Goal: Transaction & Acquisition: Purchase product/service

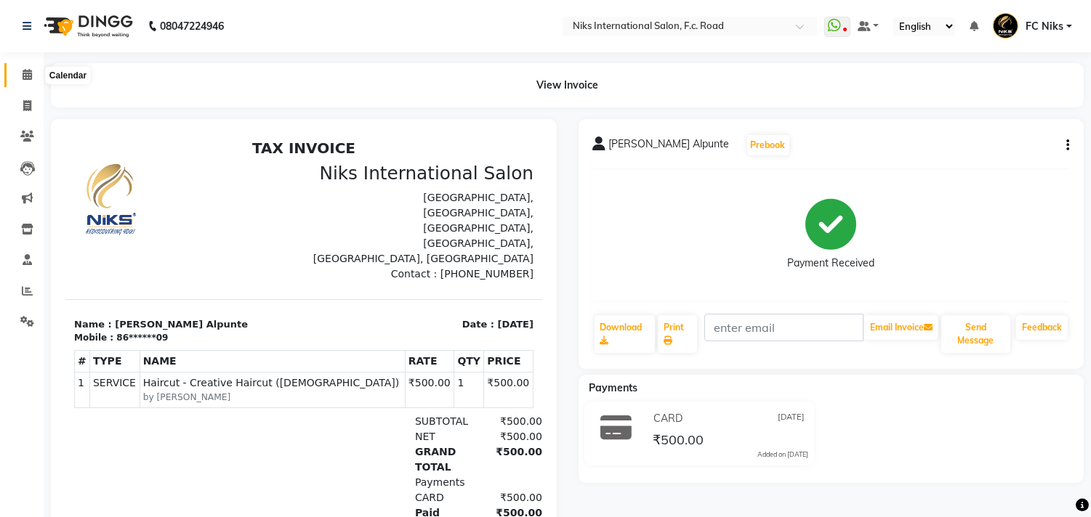
click at [26, 70] on icon at bounding box center [27, 74] width 9 height 11
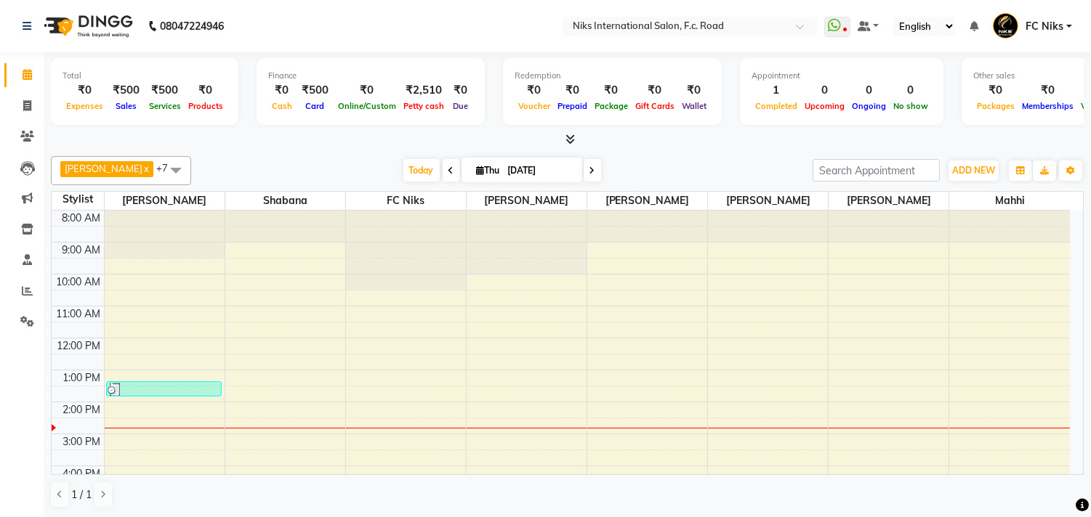
drag, startPoint x: 0, startPoint y: 0, endPoint x: 26, endPoint y: 70, distance: 75.2
click at [26, 70] on icon at bounding box center [27, 74] width 9 height 11
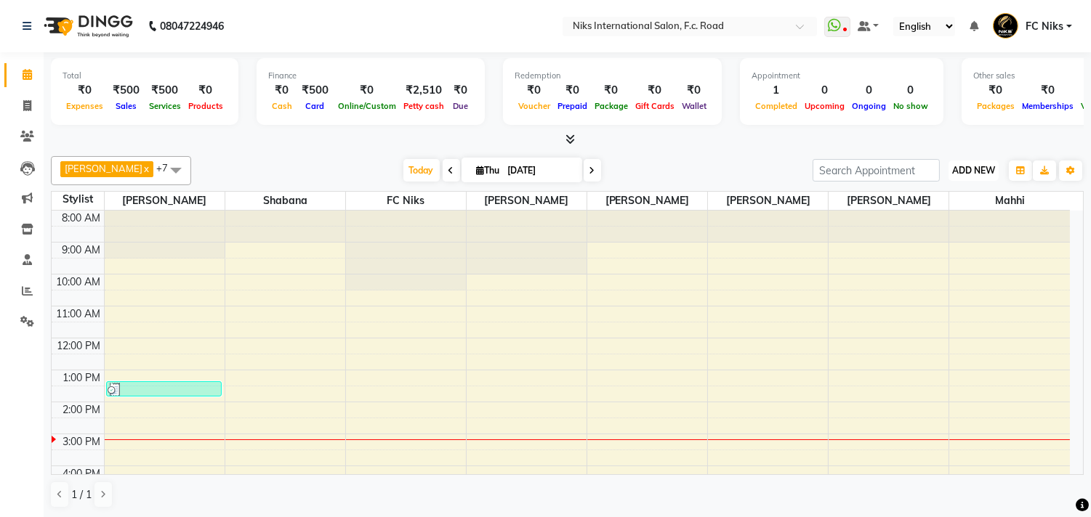
click at [958, 162] on button "ADD NEW Toggle Dropdown" at bounding box center [973, 171] width 50 height 20
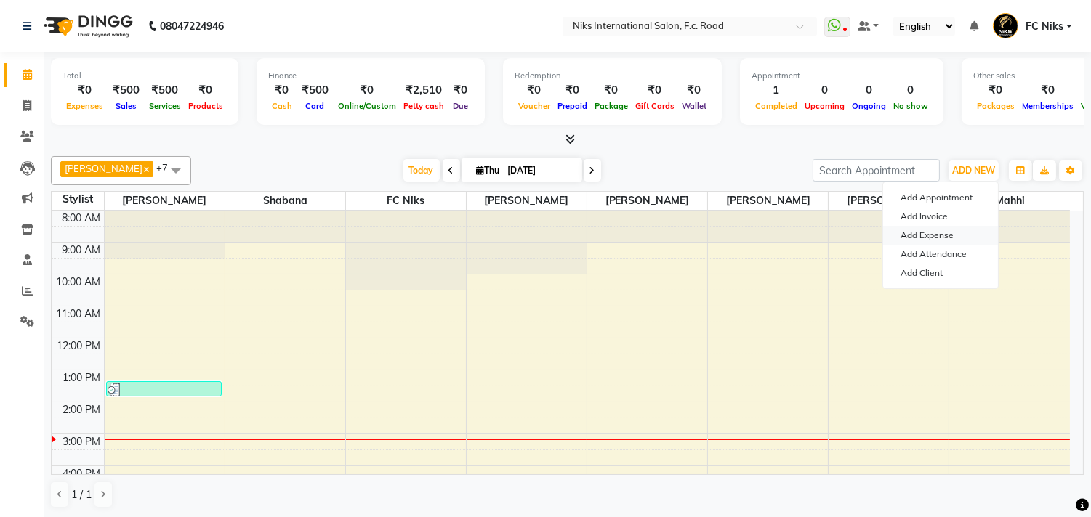
click at [941, 230] on link "Add Expense" at bounding box center [940, 235] width 115 height 19
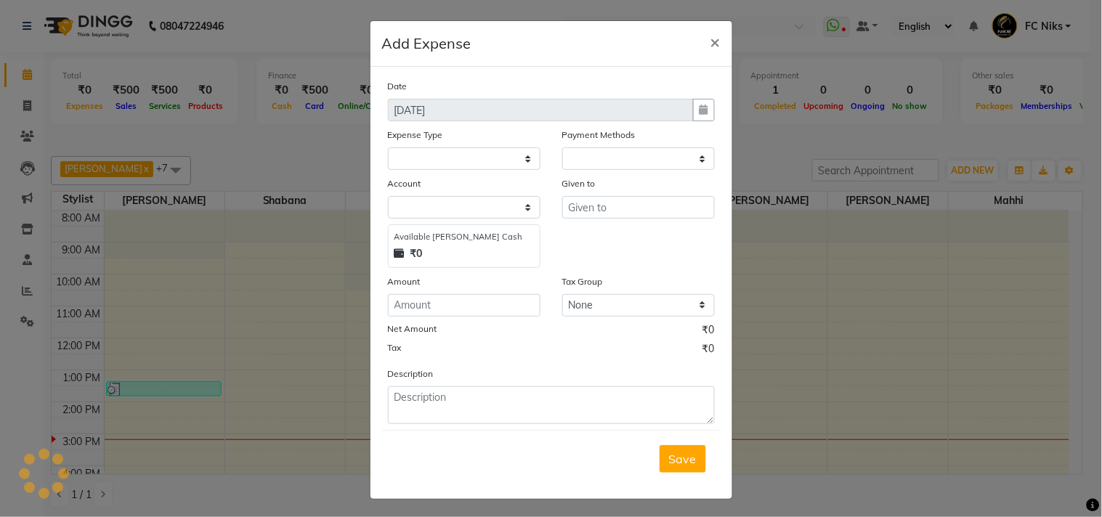
select select "1"
select select "2355"
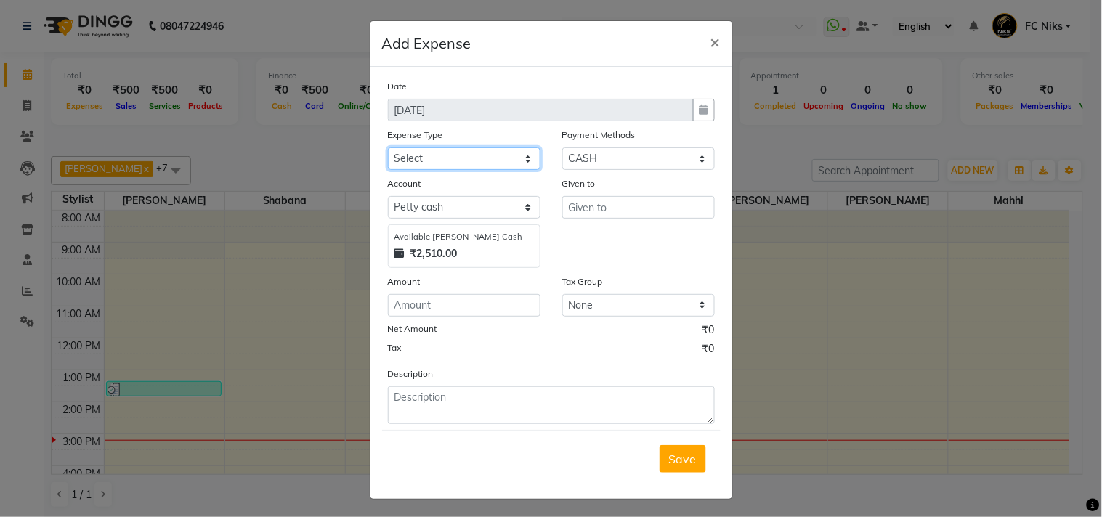
click at [422, 160] on select "Select Cash transfer to hub Client Snacks Donation Equipment Maintenance Miscel…" at bounding box center [464, 158] width 153 height 23
select select "954"
click at [388, 147] on select "Select Cash transfer to hub Client Snacks Donation Equipment Maintenance Miscel…" at bounding box center [464, 158] width 153 height 23
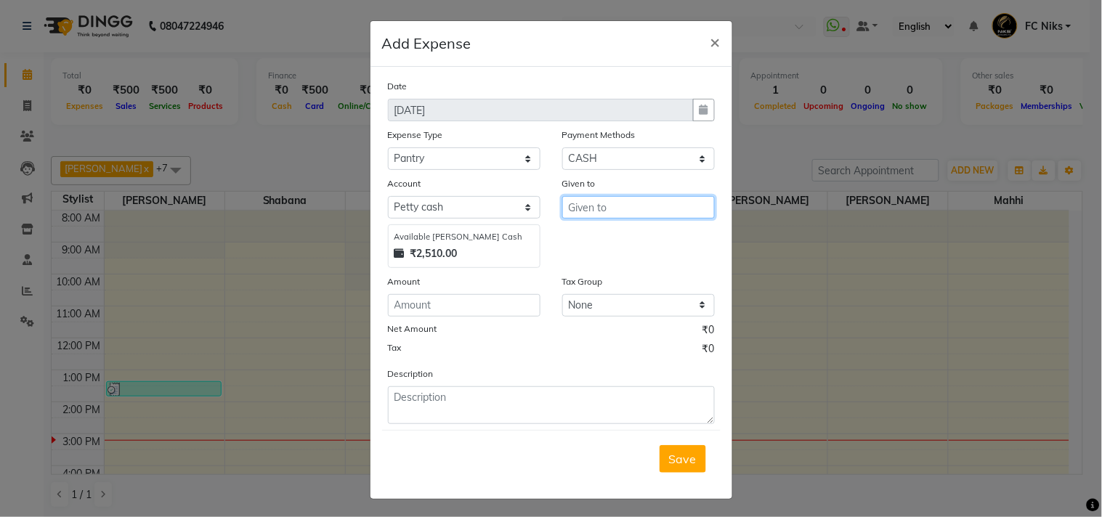
click at [601, 202] on input "text" at bounding box center [638, 207] width 153 height 23
type input "........."
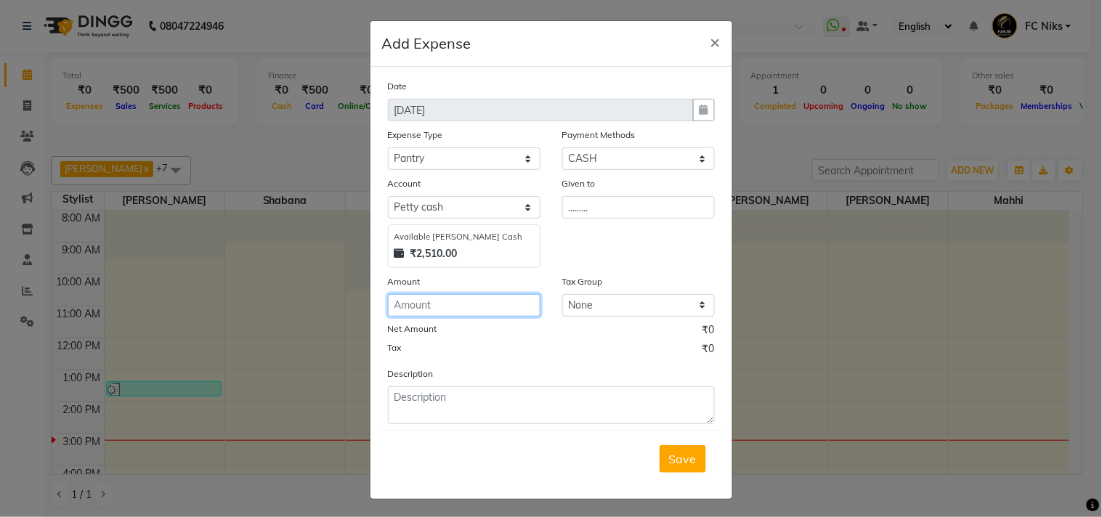
click at [431, 309] on input "number" at bounding box center [464, 305] width 153 height 23
type input "70"
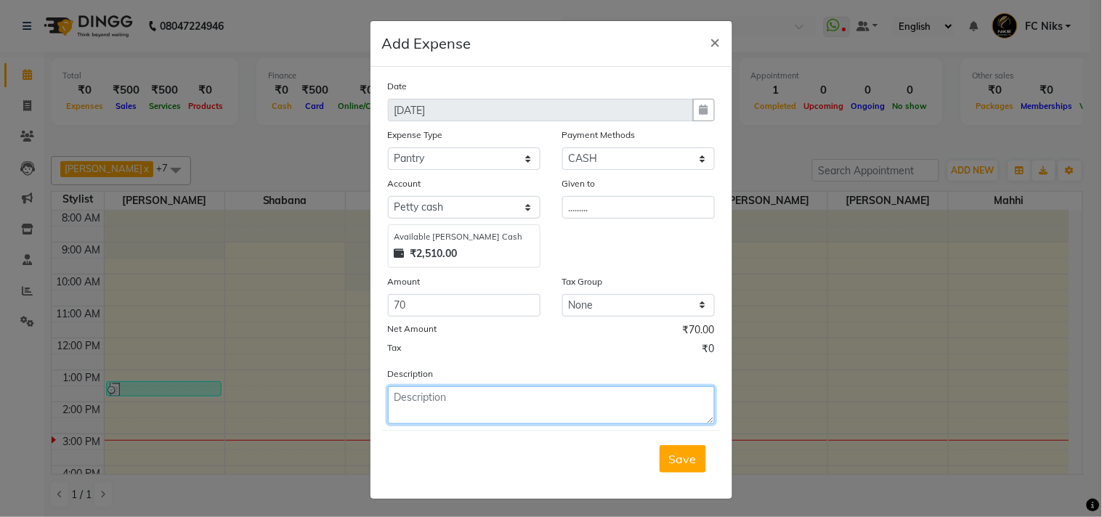
click at [458, 413] on textarea at bounding box center [551, 406] width 327 height 38
type textarea "Milk,Coffee,Folder"
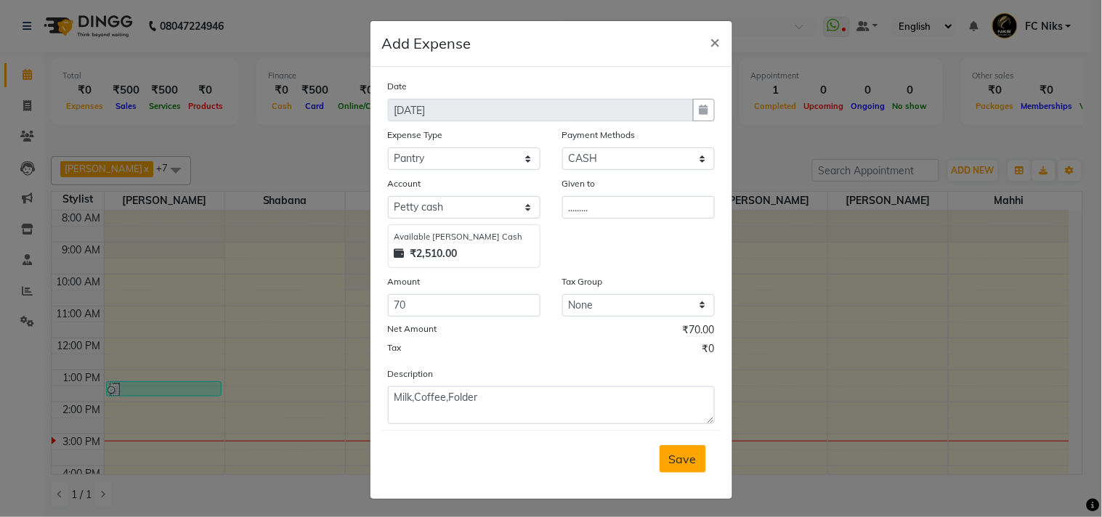
click at [674, 448] on button "Save" at bounding box center [683, 459] width 47 height 28
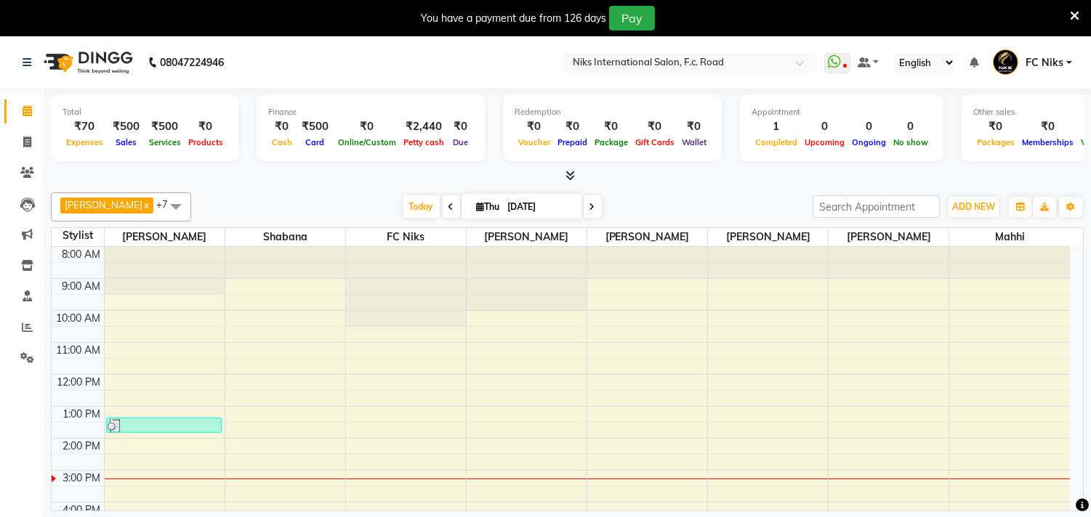
click at [1075, 11] on icon at bounding box center [1074, 15] width 9 height 13
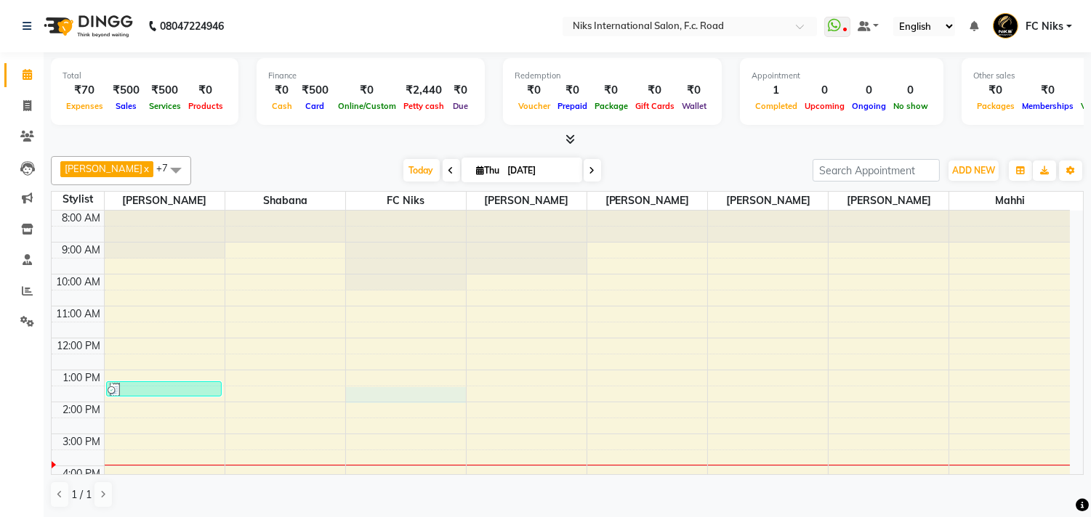
click at [410, 400] on div "8:00 AM 9:00 AM 10:00 AM 11:00 AM 12:00 PM 1:00 PM 2:00 PM 3:00 PM 4:00 PM 5:00…" at bounding box center [561, 450] width 1018 height 479
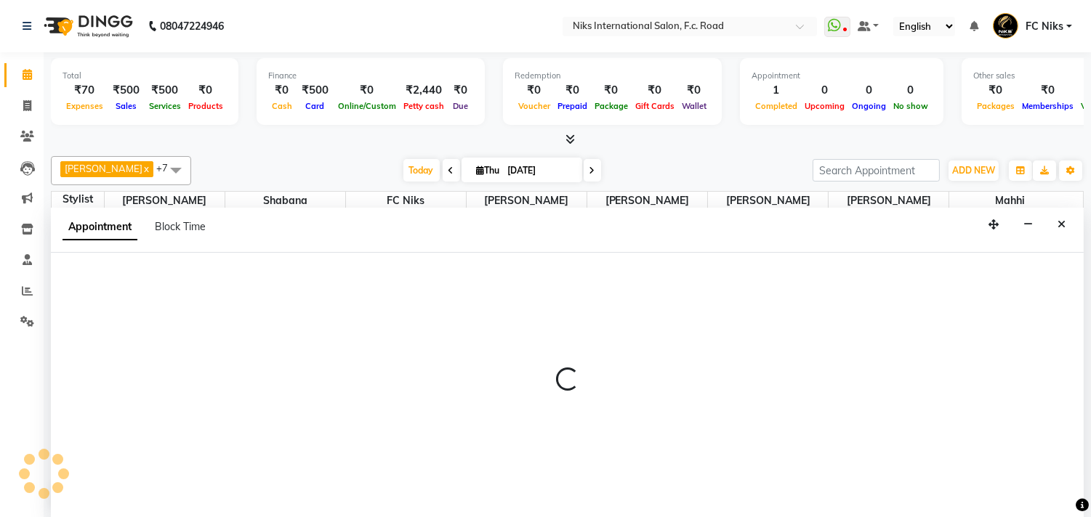
scroll to position [1, 0]
select select "800"
select select "tentative"
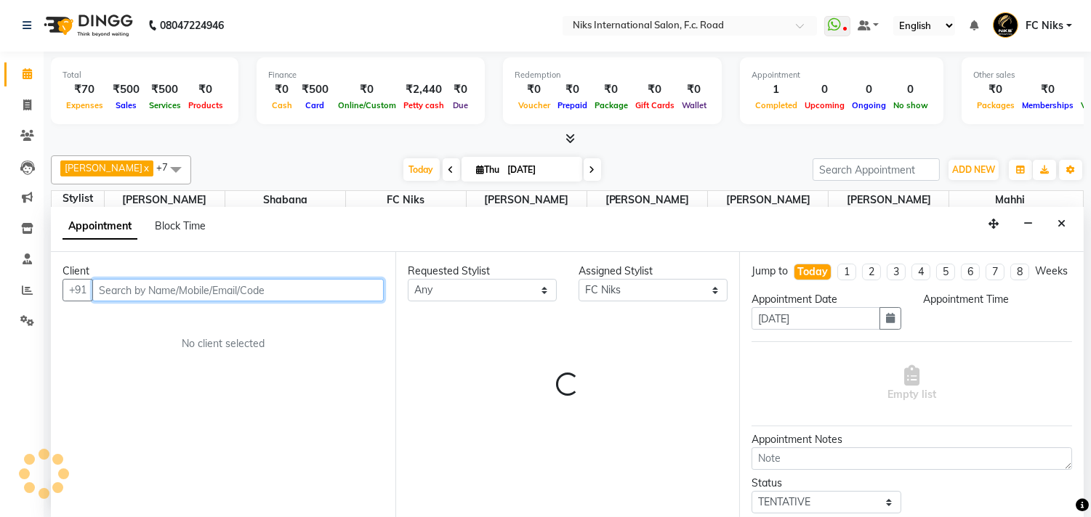
select select "810"
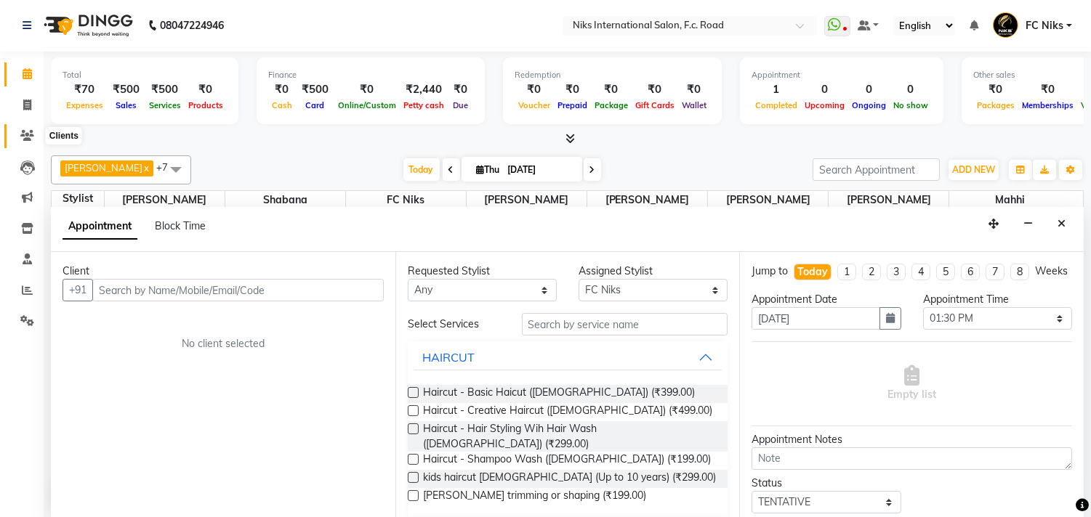
click at [25, 140] on icon at bounding box center [27, 135] width 14 height 11
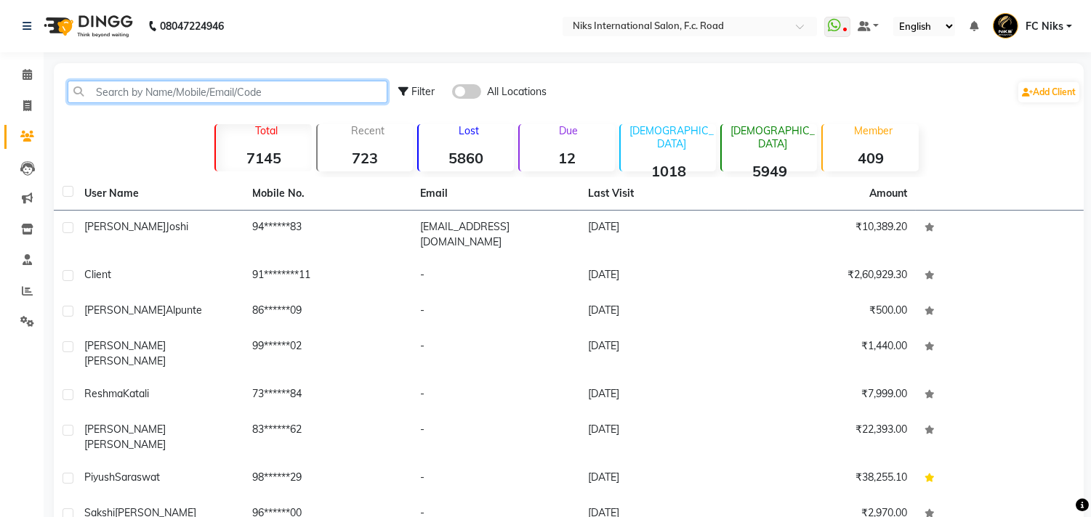
click at [131, 86] on input "text" at bounding box center [228, 92] width 320 height 23
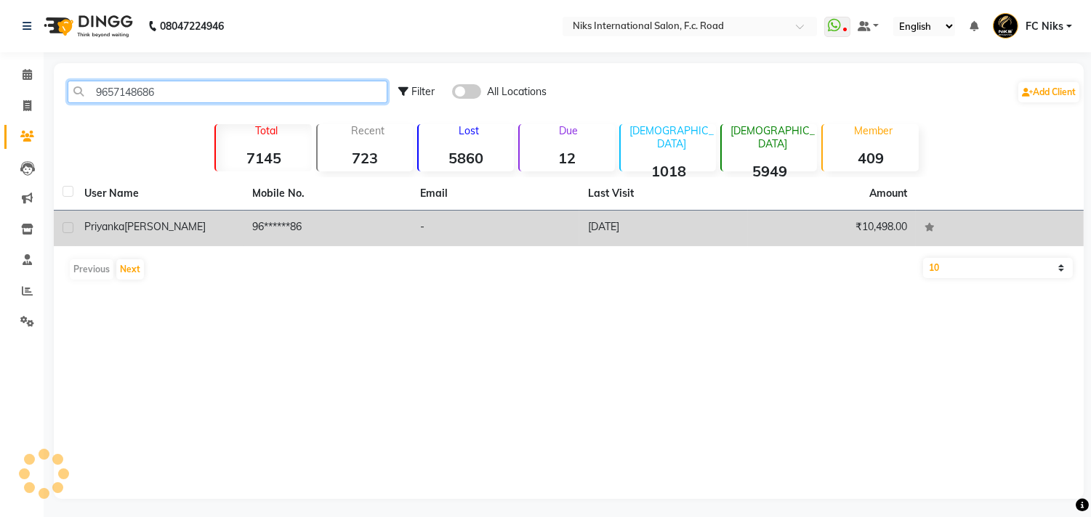
type input "9657148686"
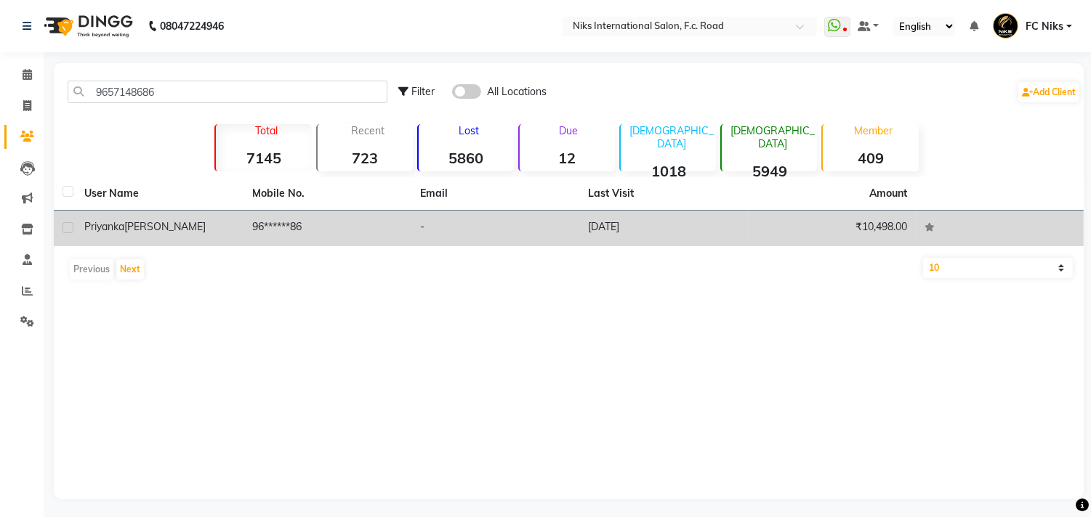
click at [190, 238] on td "[PERSON_NAME]" at bounding box center [160, 229] width 168 height 36
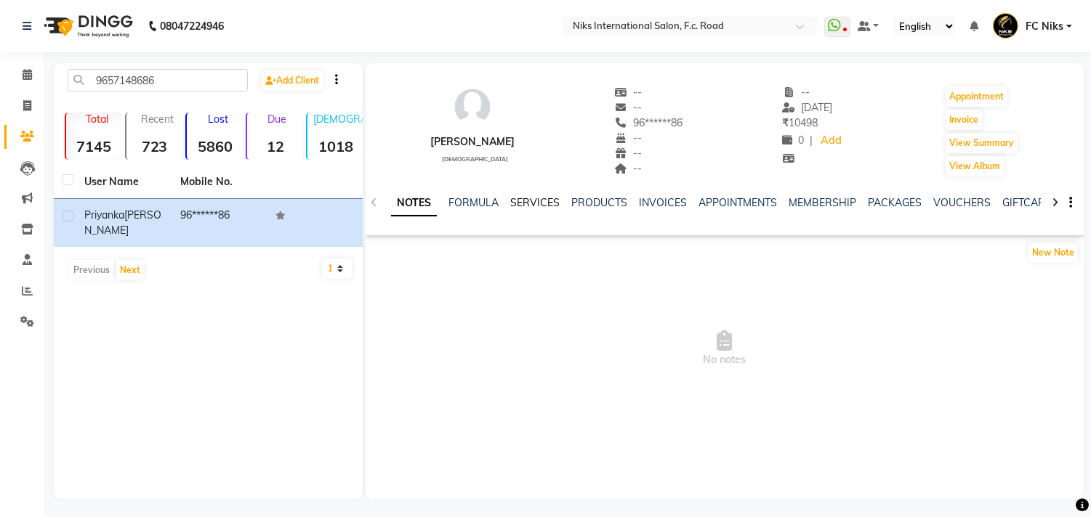
click at [541, 198] on link "SERVICES" at bounding box center [534, 202] width 49 height 13
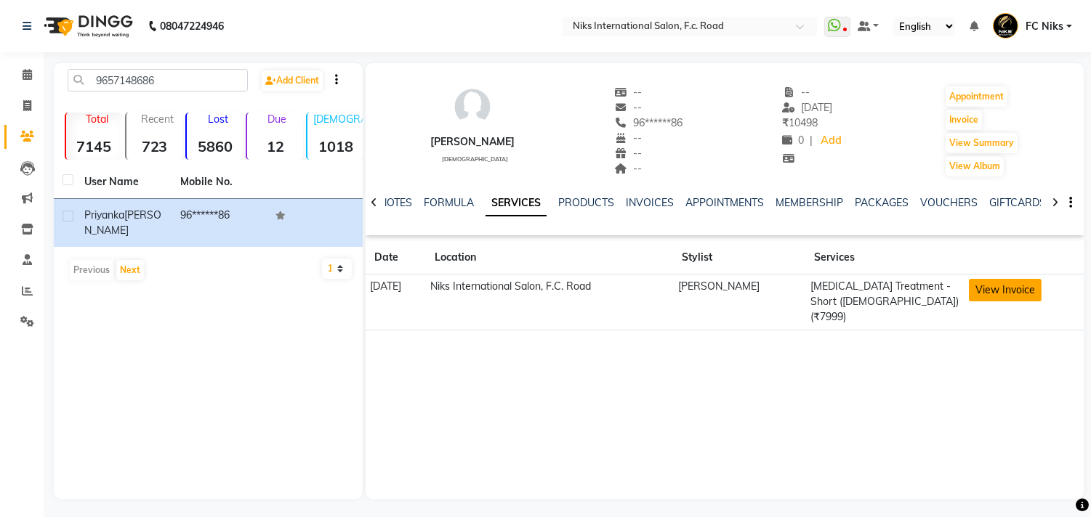
click at [1033, 294] on button "View Invoice" at bounding box center [1005, 290] width 73 height 23
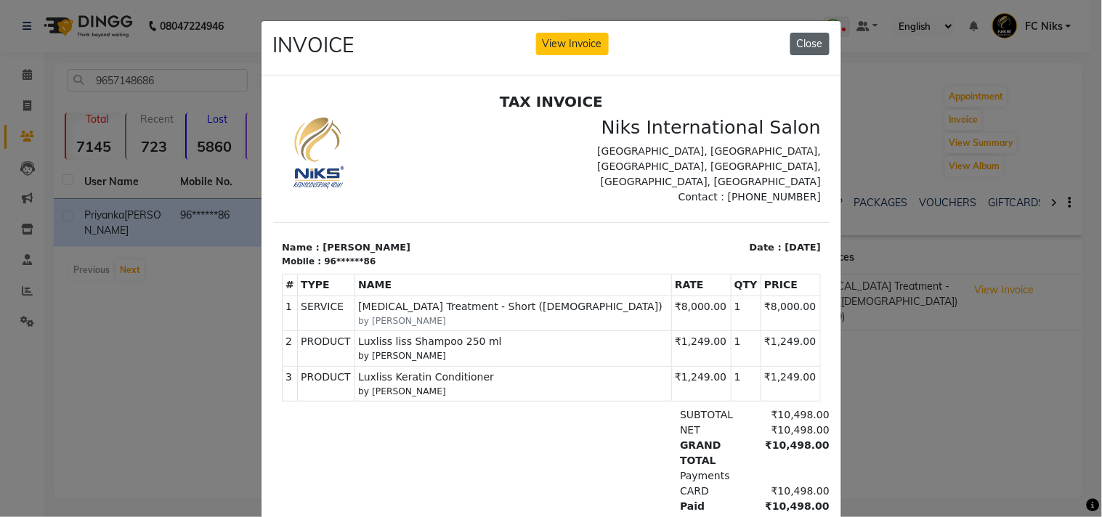
click at [811, 47] on button "Close" at bounding box center [810, 44] width 39 height 23
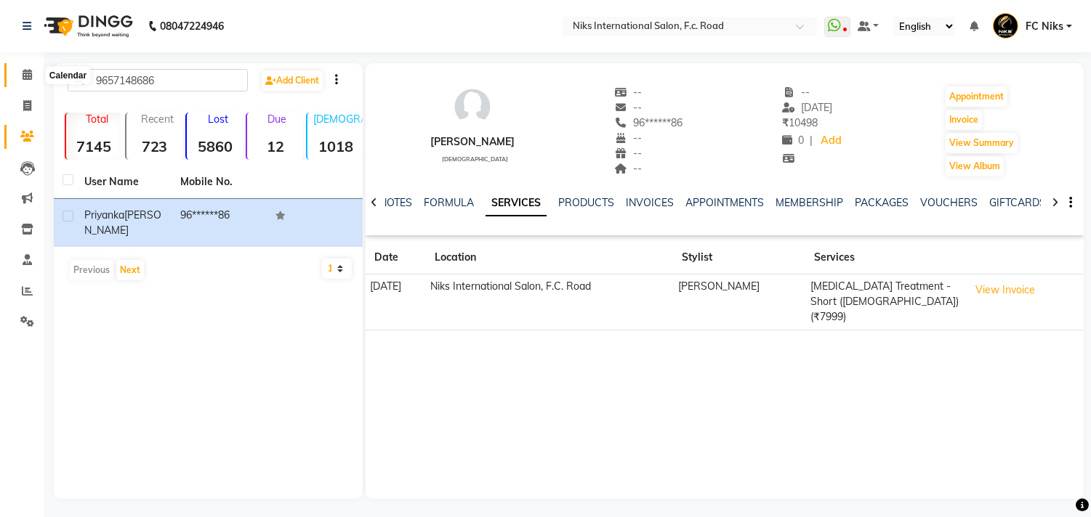
click at [26, 78] on icon at bounding box center [27, 74] width 9 height 11
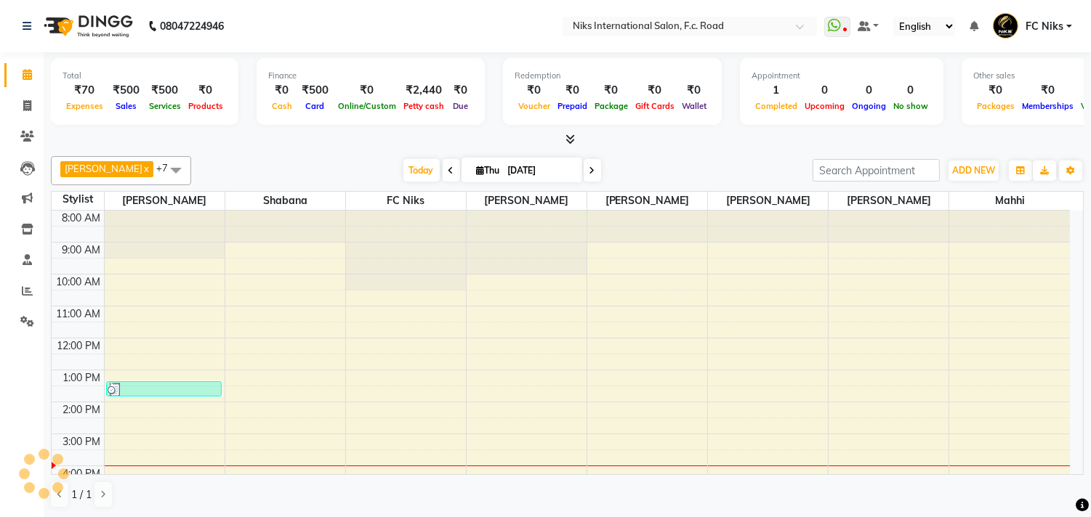
scroll to position [217, 0]
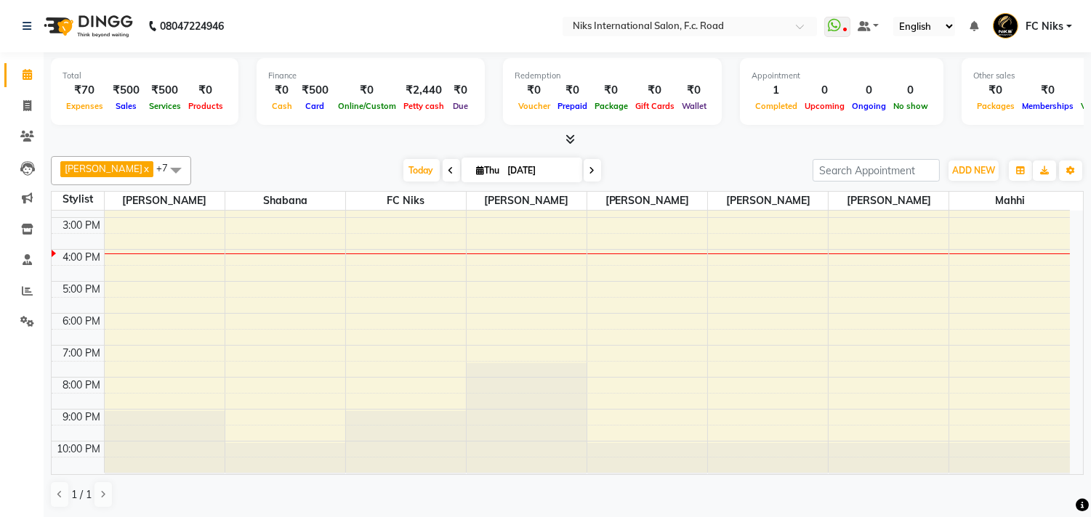
click at [477, 166] on icon at bounding box center [481, 170] width 8 height 9
select select "9"
select select "2025"
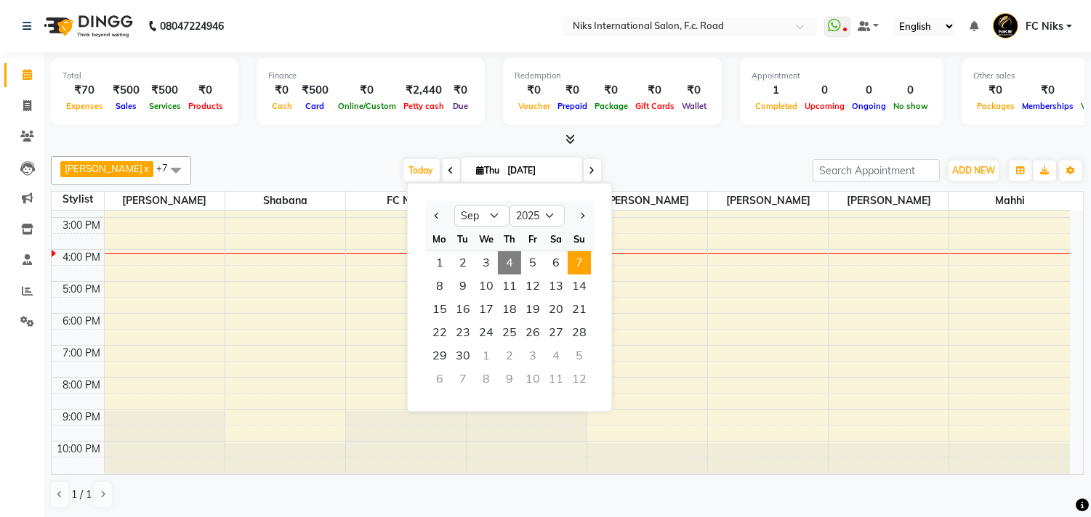
click at [582, 259] on span "7" at bounding box center [578, 262] width 23 height 23
type input "[DATE]"
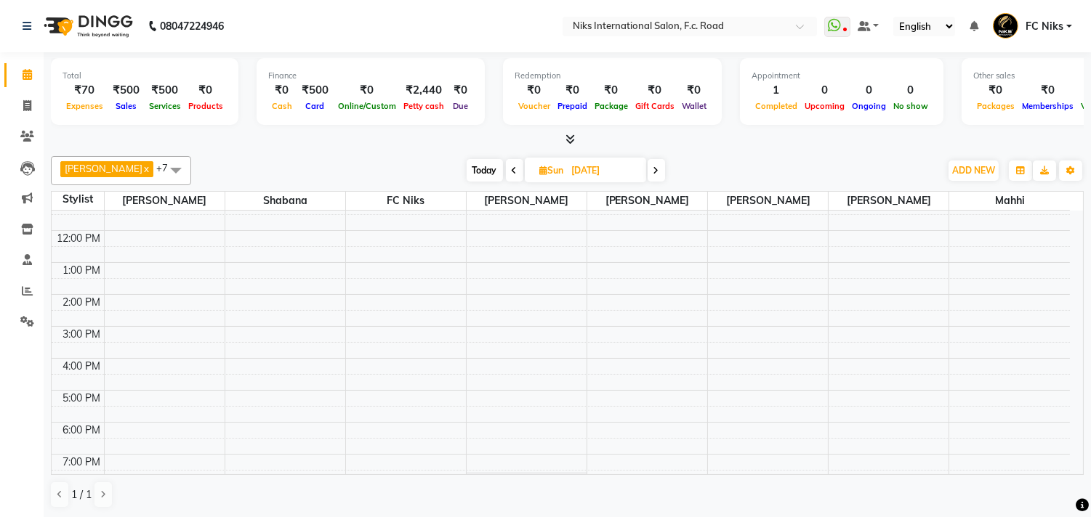
scroll to position [54, 0]
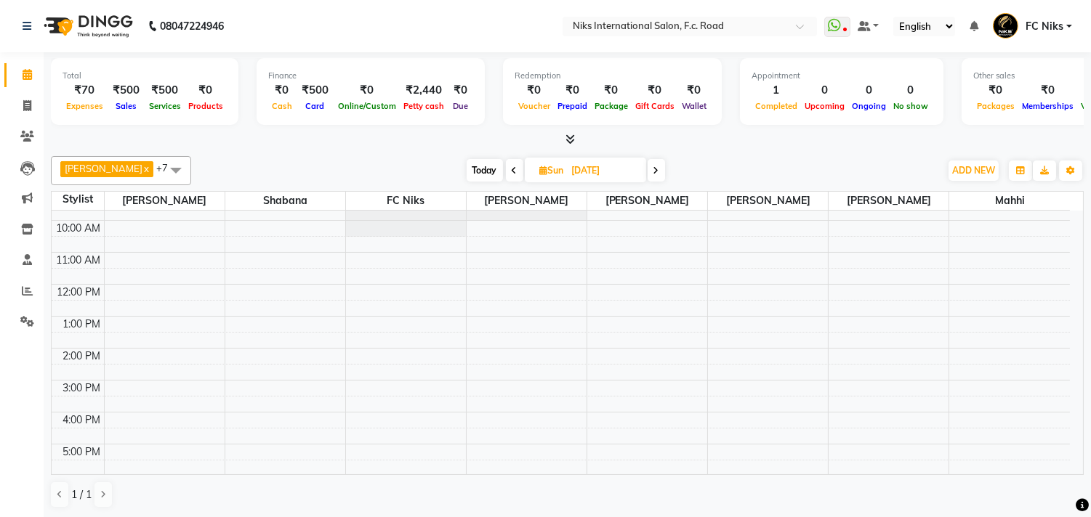
click at [380, 387] on div "8:00 AM 9:00 AM 10:00 AM 11:00 AM 12:00 PM 1:00 PM 2:00 PM 3:00 PM 4:00 PM 5:00…" at bounding box center [561, 396] width 1018 height 479
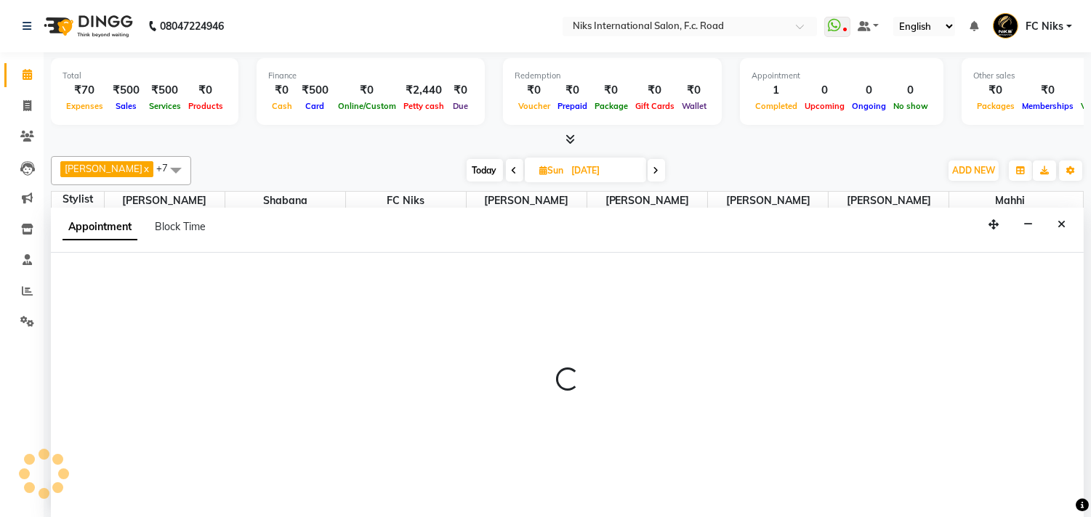
scroll to position [1, 0]
select select "800"
select select "900"
select select "tentative"
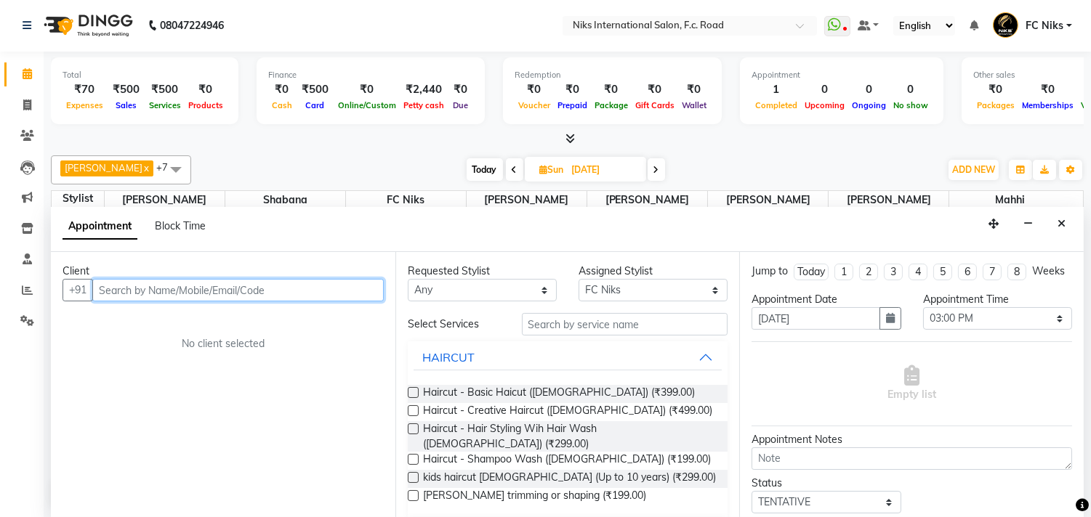
click at [206, 291] on input "text" at bounding box center [237, 290] width 291 height 23
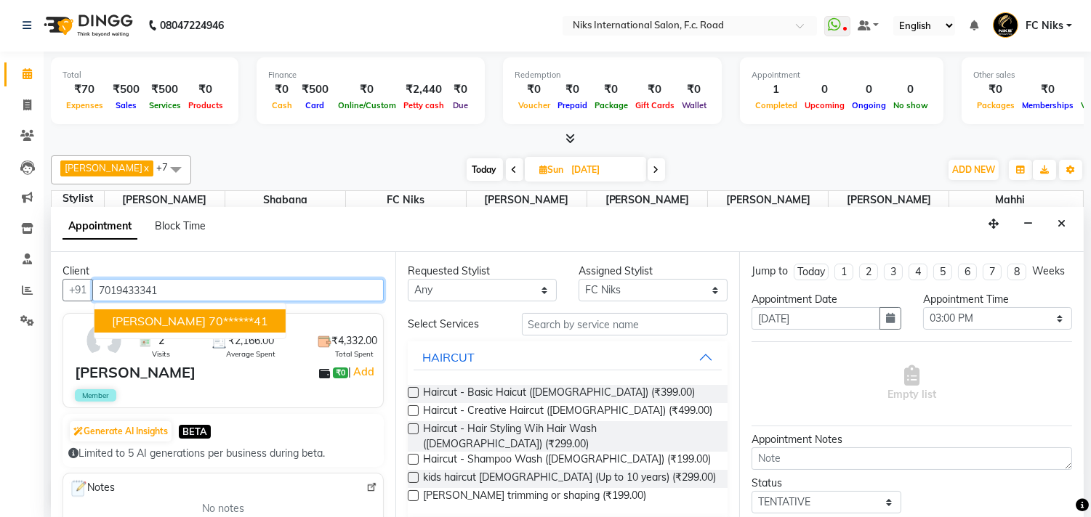
click at [193, 318] on span "[PERSON_NAME]" at bounding box center [159, 321] width 94 height 15
type input "70******41"
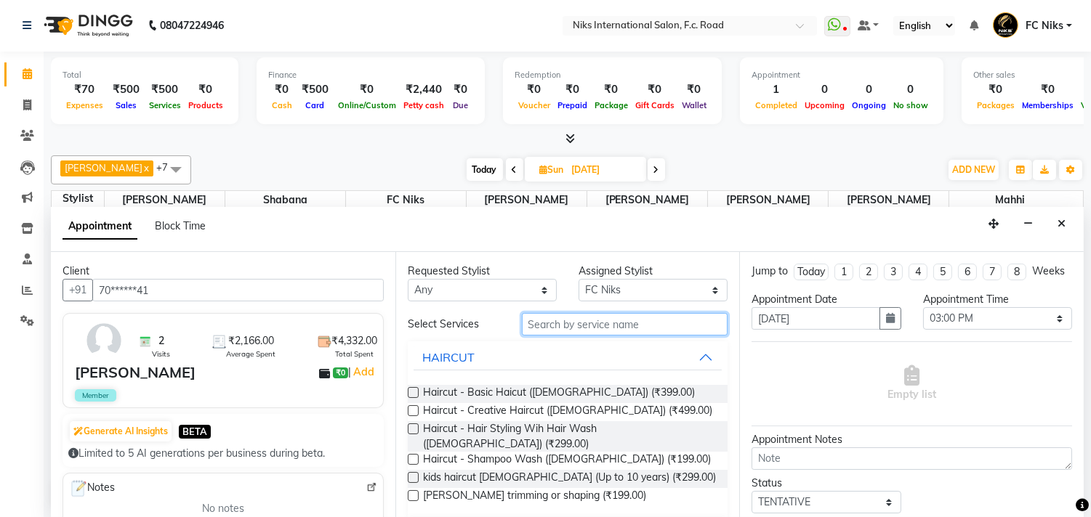
click at [578, 329] on input "text" at bounding box center [625, 324] width 206 height 23
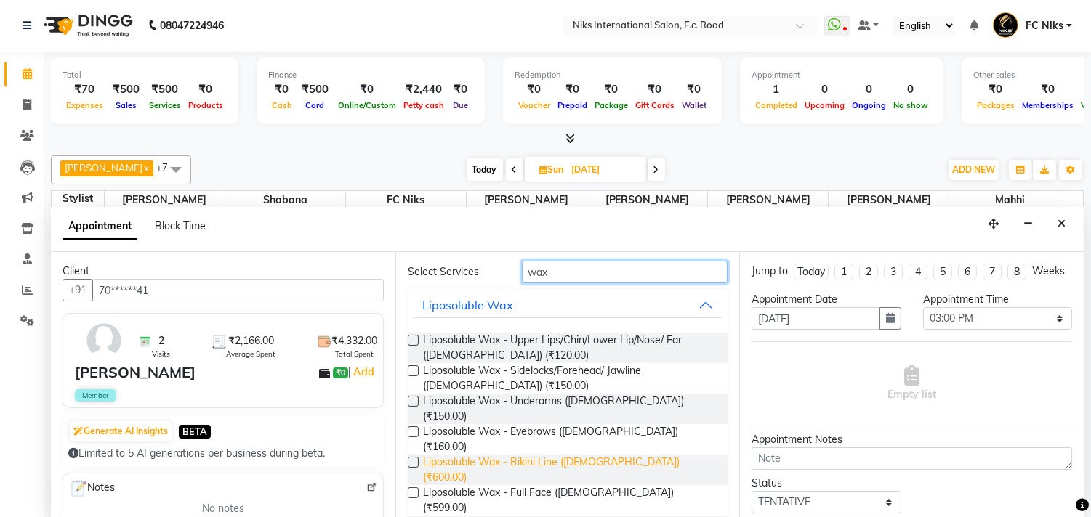
scroll to position [54, 0]
type input "wax"
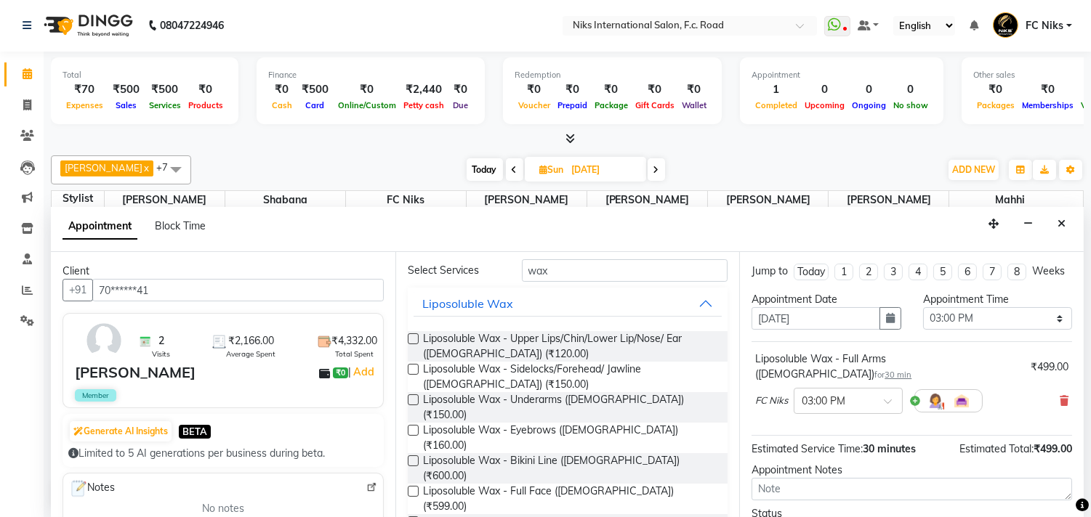
checkbox input "false"
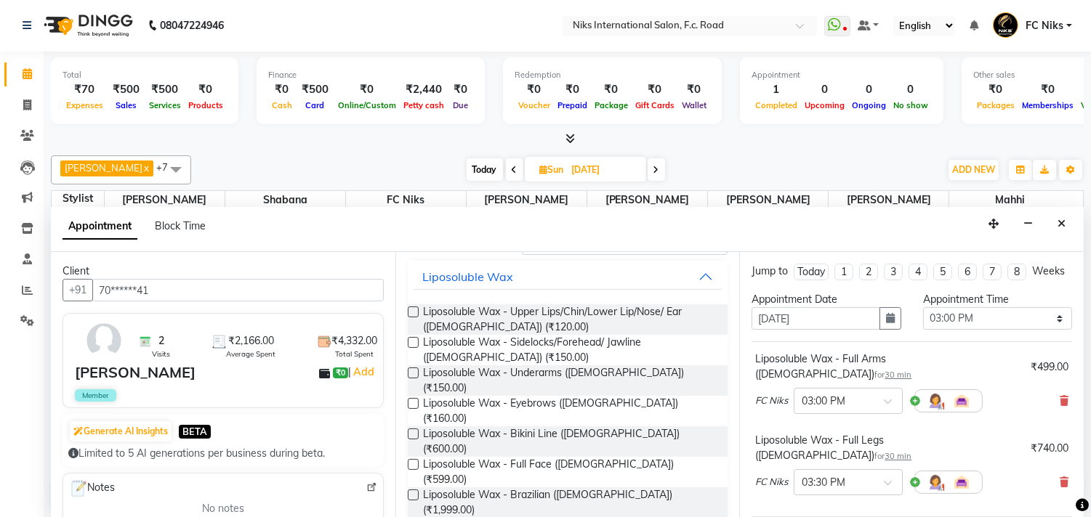
checkbox input "false"
click at [519, 373] on span "Liposoluble Wax - Underarms ([DEMOGRAPHIC_DATA]) (₹150.00)" at bounding box center [570, 380] width 294 height 31
checkbox input "false"
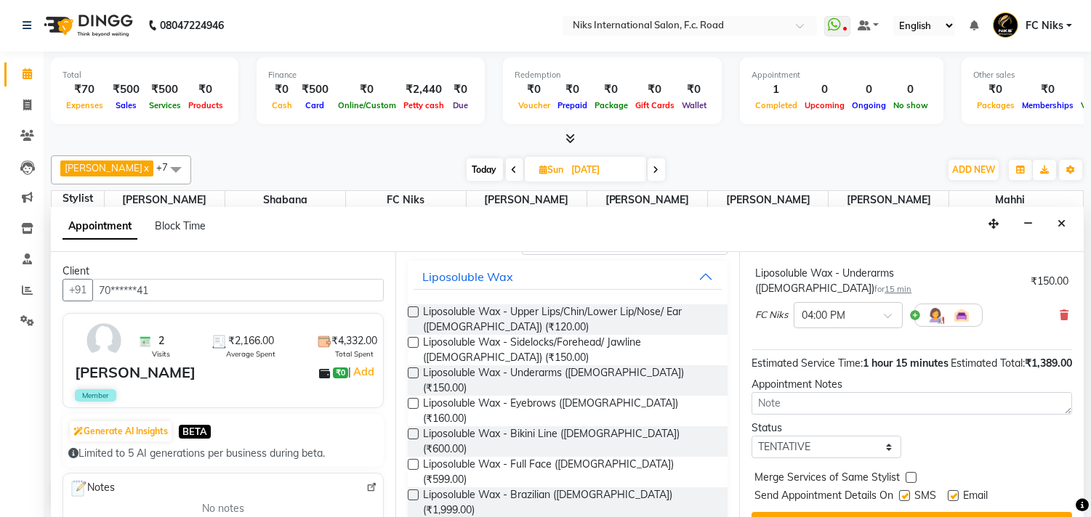
scroll to position [237, 0]
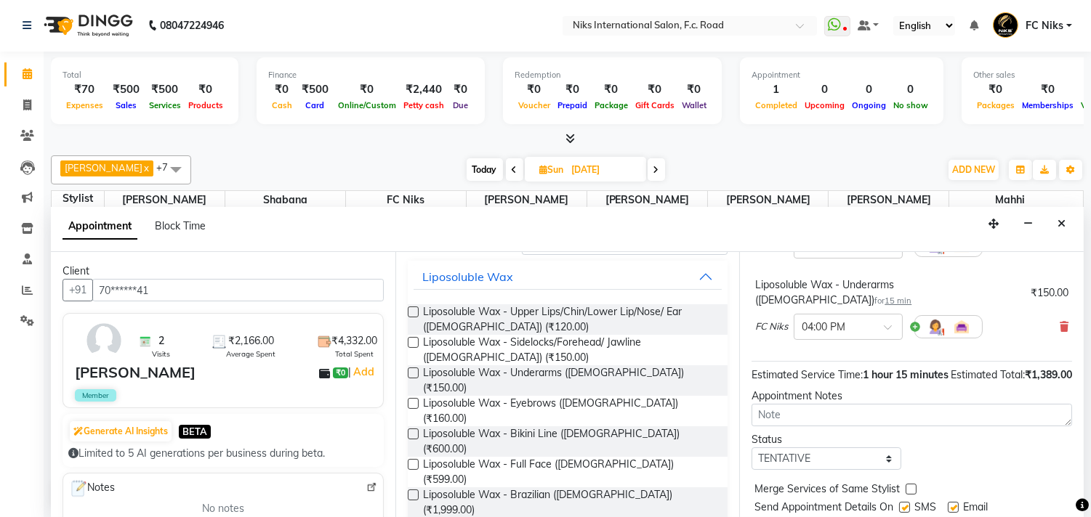
click at [911, 484] on label at bounding box center [910, 489] width 11 height 11
click at [911, 486] on input "checkbox" at bounding box center [909, 490] width 9 height 9
checkbox input "true"
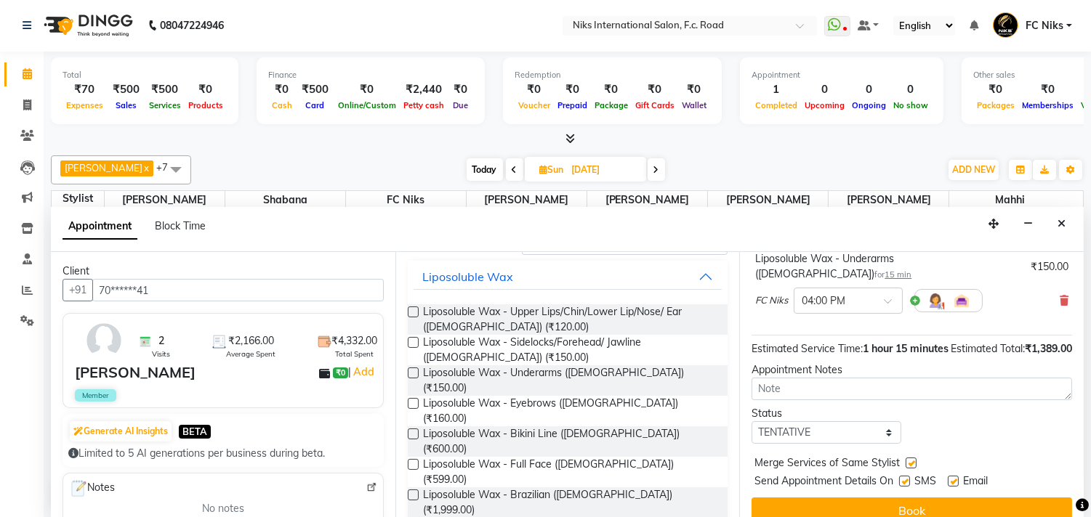
scroll to position [264, 0]
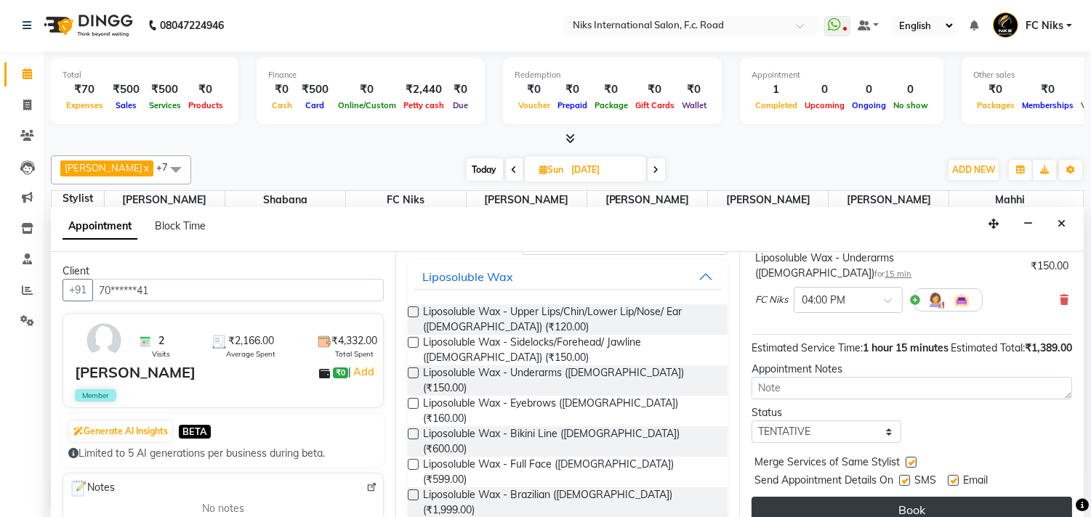
click at [964, 497] on button "Book" at bounding box center [911, 510] width 320 height 26
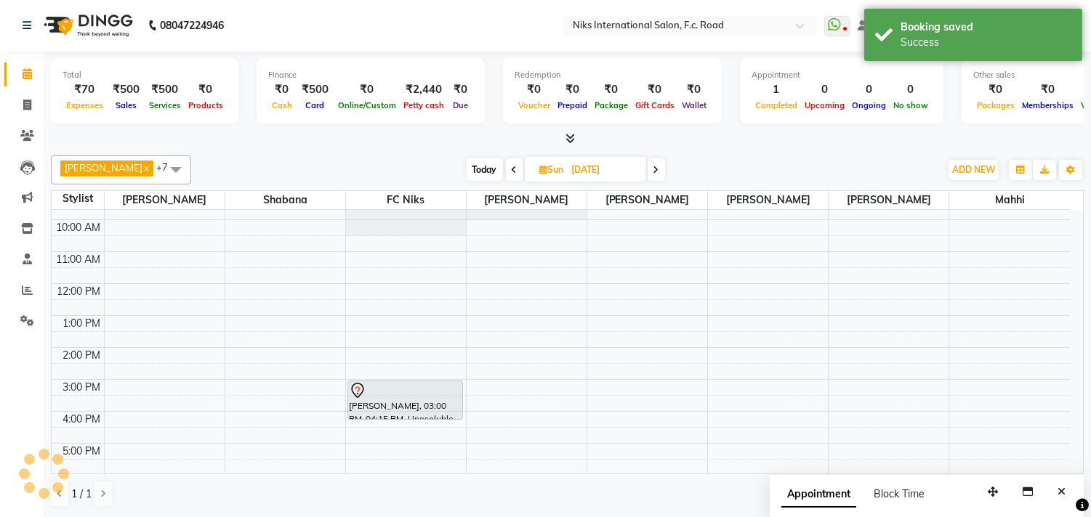
scroll to position [0, 0]
click at [478, 175] on span "Today" at bounding box center [484, 170] width 36 height 23
type input "[DATE]"
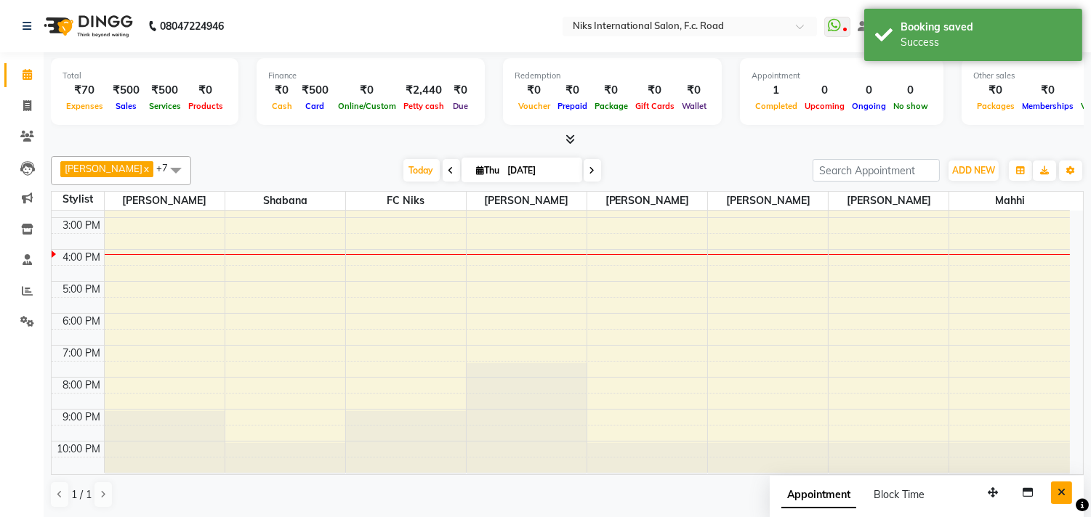
click at [1058, 487] on button "Close" at bounding box center [1061, 493] width 21 height 23
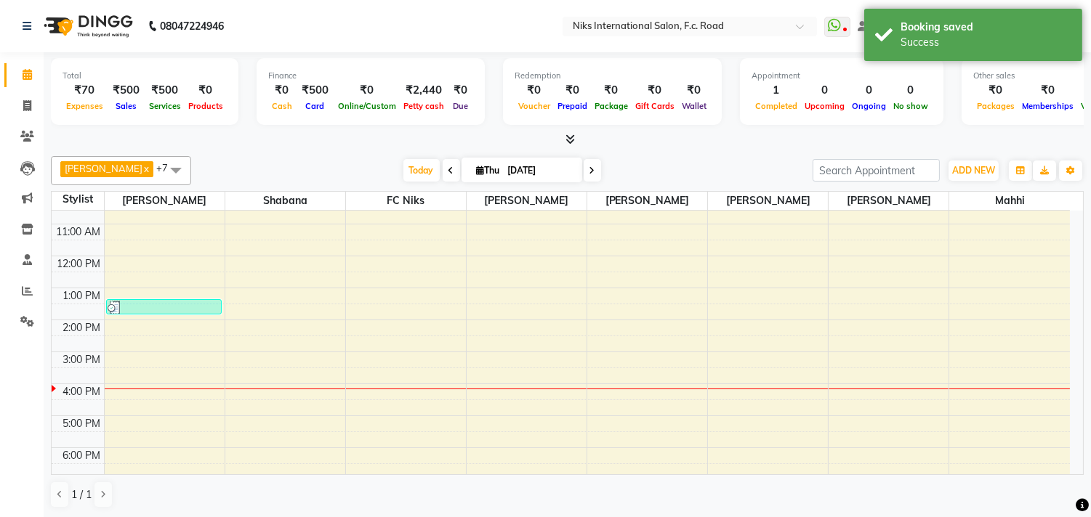
scroll to position [109, 0]
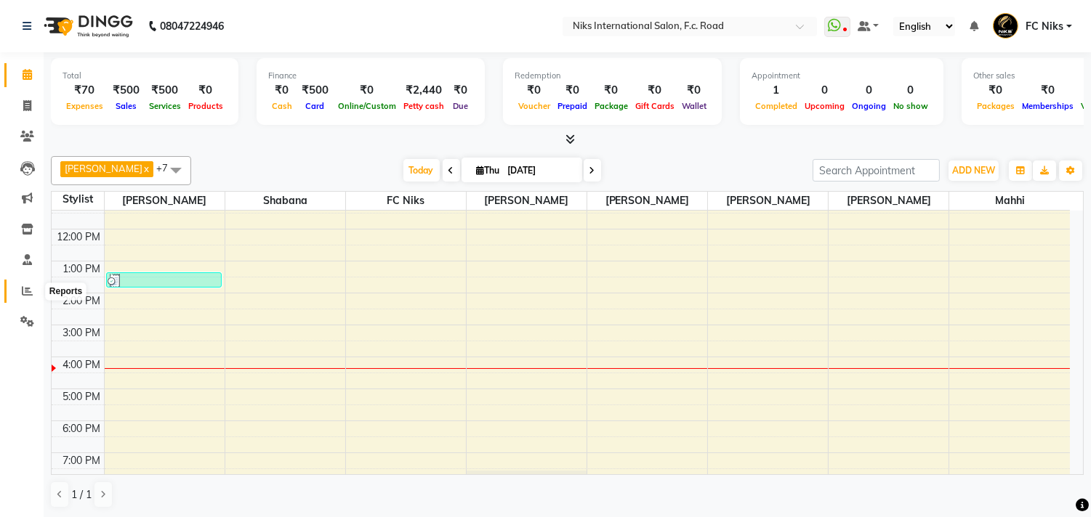
click at [23, 295] on icon at bounding box center [27, 291] width 11 height 11
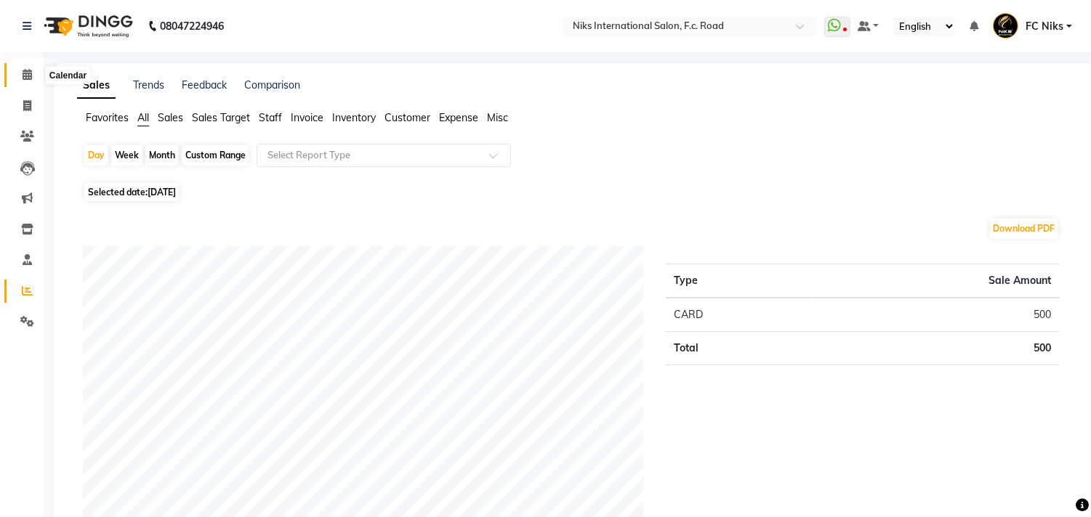
click at [26, 73] on icon at bounding box center [27, 74] width 9 height 11
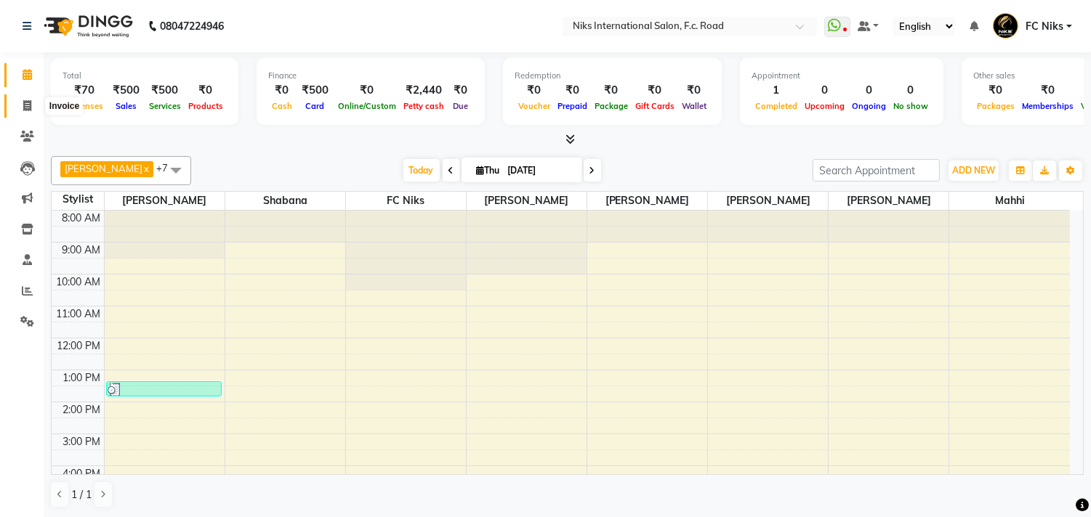
click at [23, 99] on span at bounding box center [27, 106] width 25 height 17
select select "service"
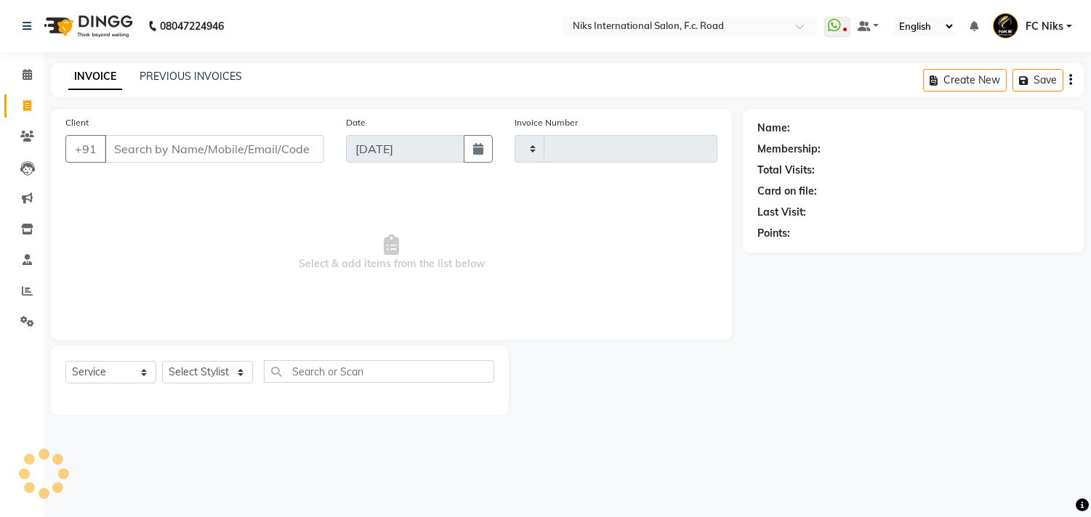
type input "1850"
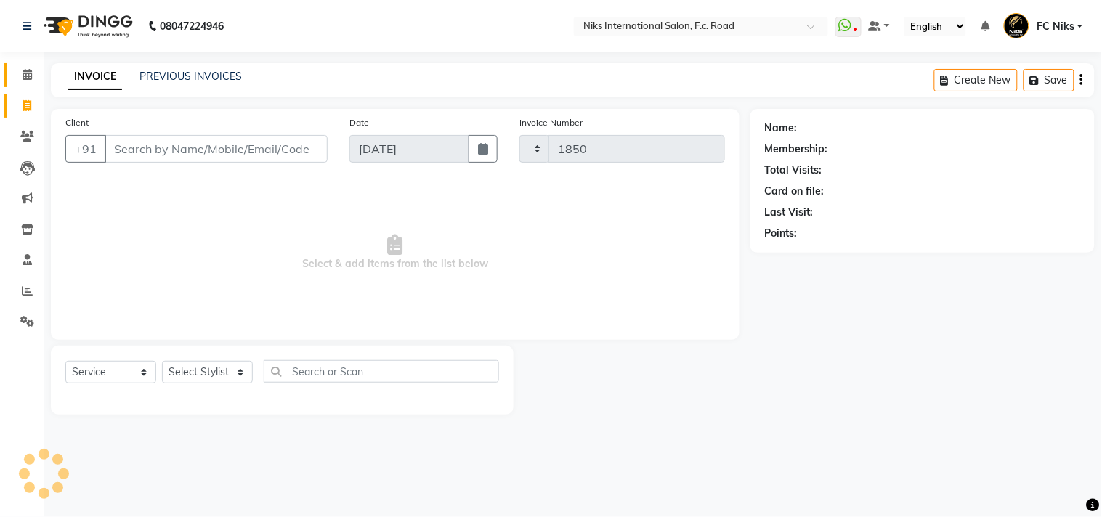
select select "7"
click at [215, 373] on select "Select Stylist" at bounding box center [207, 372] width 91 height 23
select select "62714"
click at [162, 362] on select "Select Stylist [PERSON_NAME] [PERSON_NAME] CA [PERSON_NAME] Niks [PERSON_NAME] …" at bounding box center [207, 372] width 91 height 23
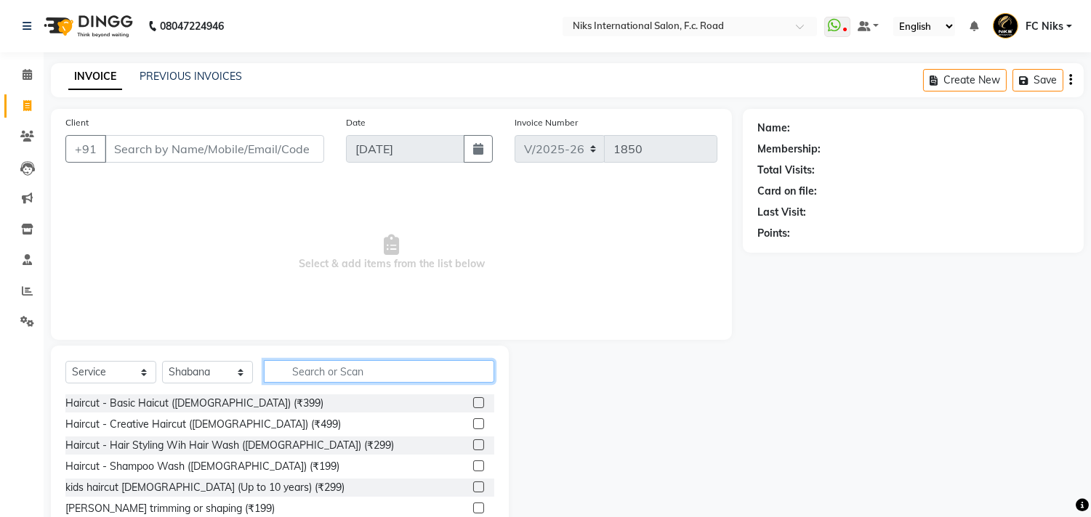
click at [320, 371] on input "text" at bounding box center [379, 371] width 230 height 23
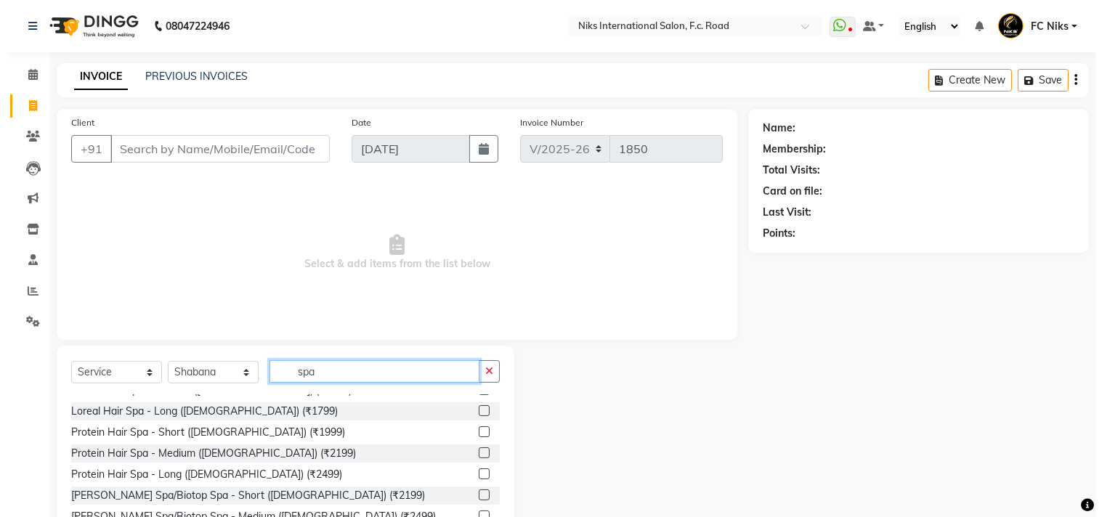
scroll to position [170, 0]
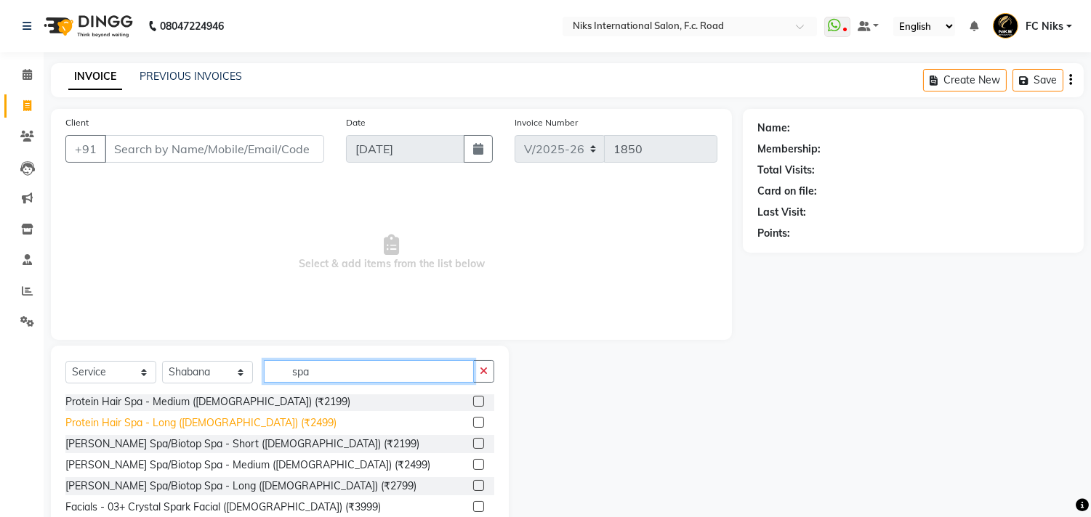
type input "spa"
click at [209, 422] on div "Protein Hair Spa - Long ([DEMOGRAPHIC_DATA]) (₹2499)" at bounding box center [200, 423] width 271 height 15
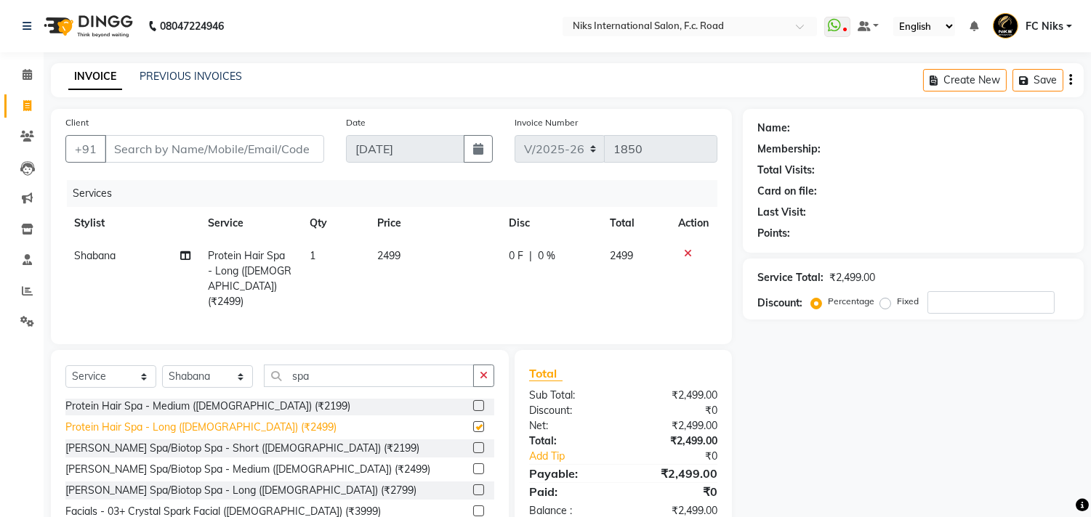
checkbox input "false"
click at [443, 264] on td "2499" at bounding box center [434, 279] width 132 height 78
select select "62714"
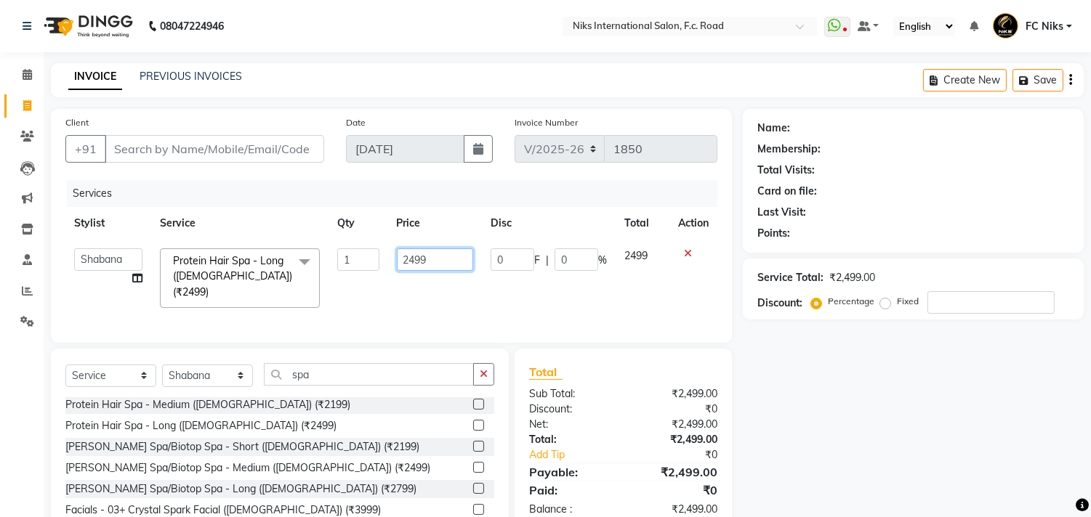
drag, startPoint x: 427, startPoint y: 259, endPoint x: 381, endPoint y: 259, distance: 45.8
click at [381, 259] on tr "Abhishek [PERSON_NAME] [PERSON_NAME] CA [PERSON_NAME] Niks [PERSON_NAME] [PERSO…" at bounding box center [391, 278] width 652 height 77
type input "2500"
click at [219, 157] on input "Client" at bounding box center [214, 149] width 219 height 28
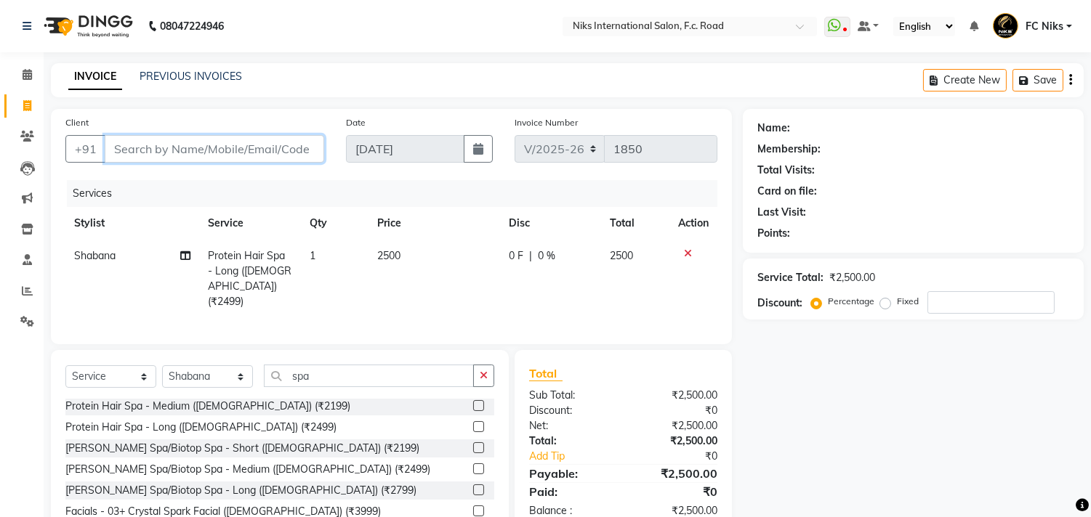
type input "7"
type input "0"
type input "7972564210"
click at [295, 155] on span "Add Client" at bounding box center [286, 149] width 57 height 15
select select "22"
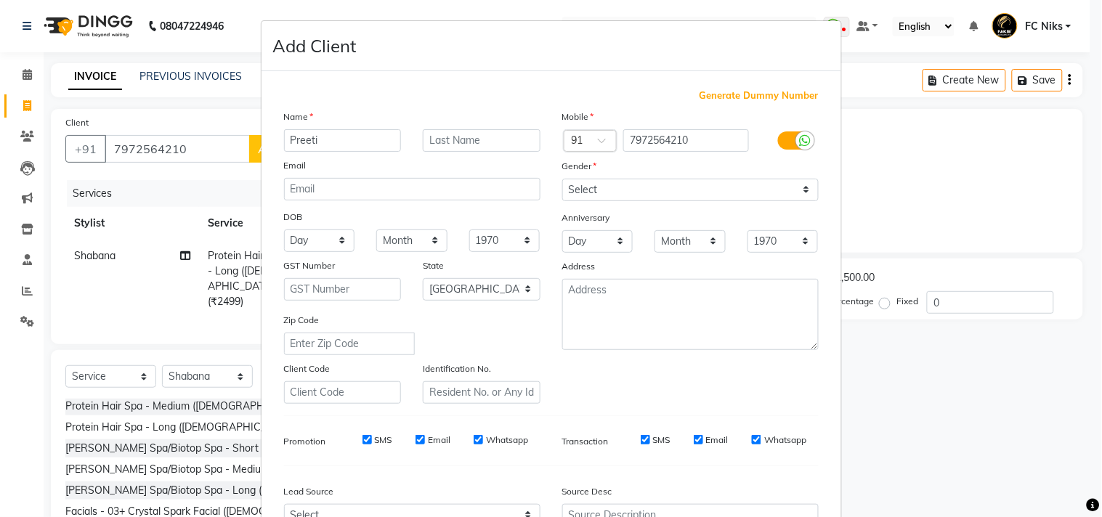
type input "Preeti"
type input "Patil"
click at [613, 185] on select "Select [DEMOGRAPHIC_DATA] [DEMOGRAPHIC_DATA] Other Prefer Not To Say" at bounding box center [690, 190] width 256 height 23
select select "[DEMOGRAPHIC_DATA]"
click at [562, 179] on select "Select [DEMOGRAPHIC_DATA] [DEMOGRAPHIC_DATA] Other Prefer Not To Say" at bounding box center [690, 190] width 256 height 23
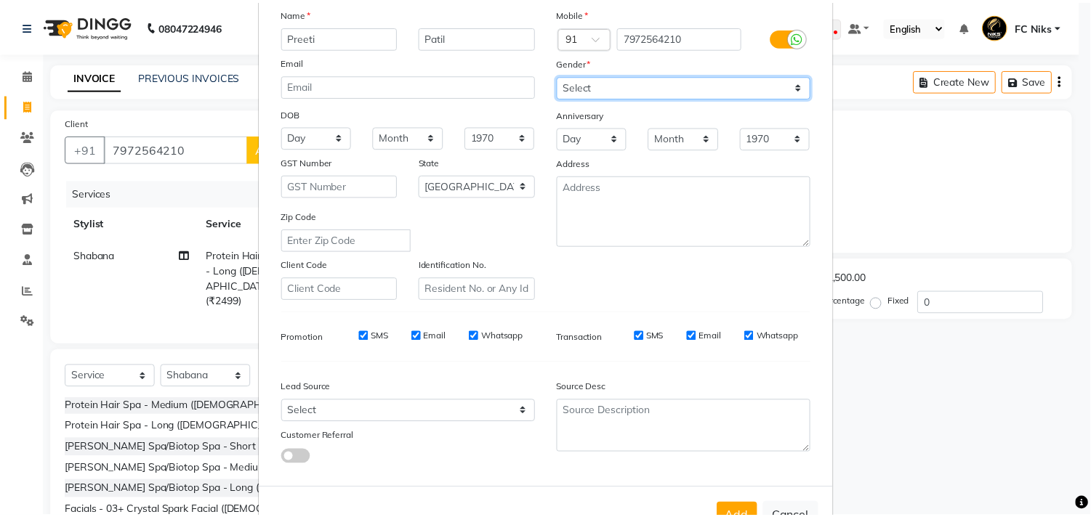
scroll to position [134, 0]
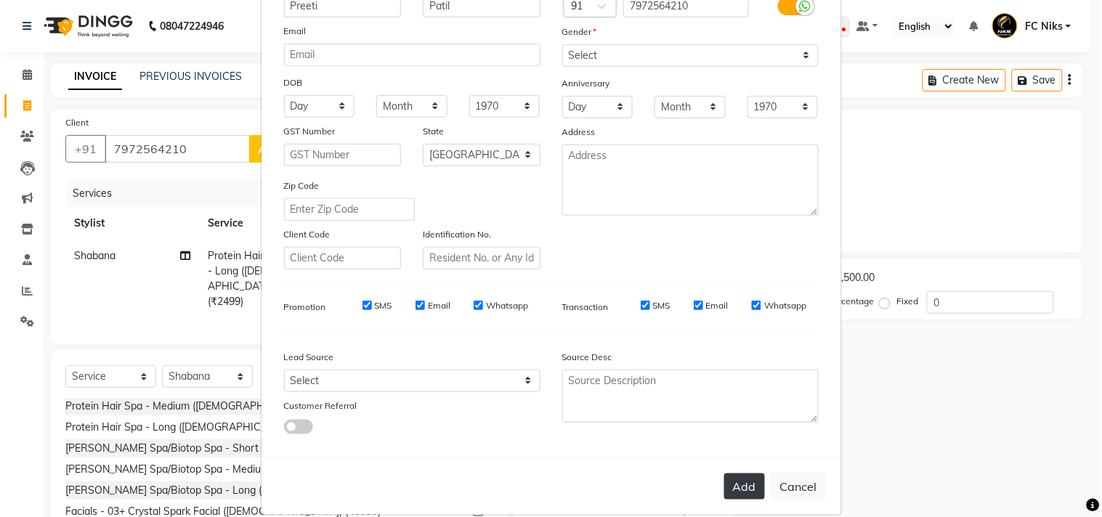
click at [738, 493] on button "Add" at bounding box center [744, 487] width 41 height 26
type input "79******10"
select select
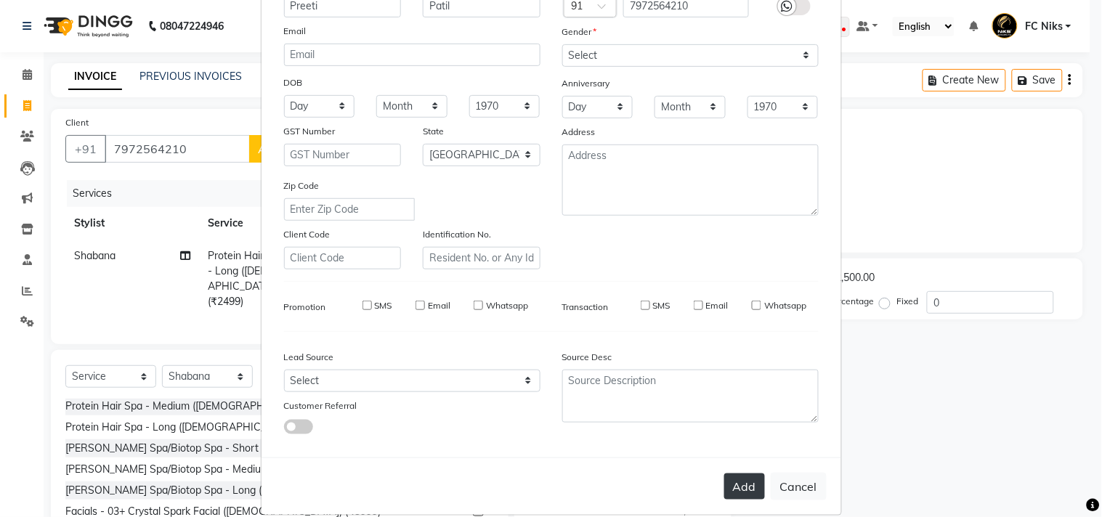
select select "null"
select select
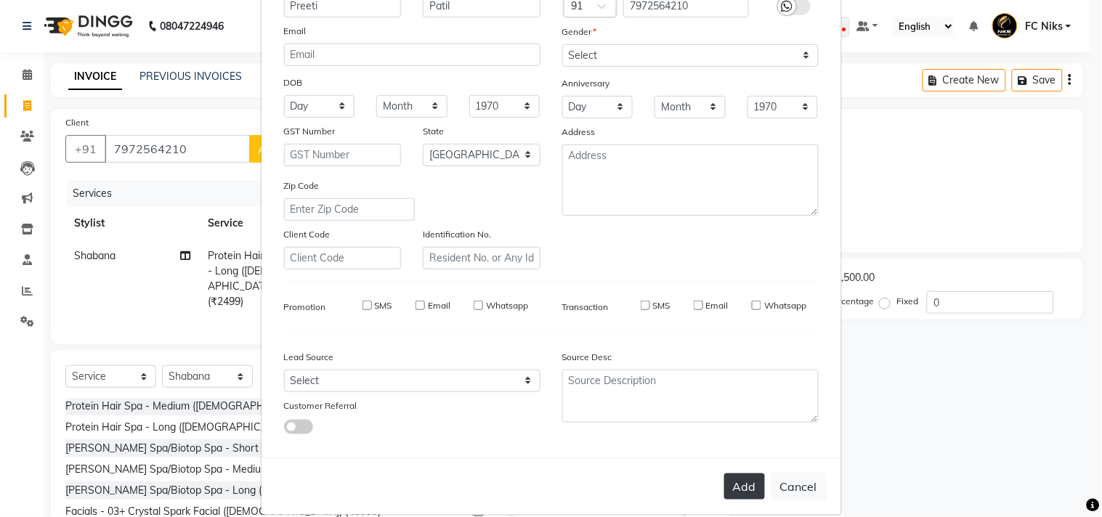
checkbox input "false"
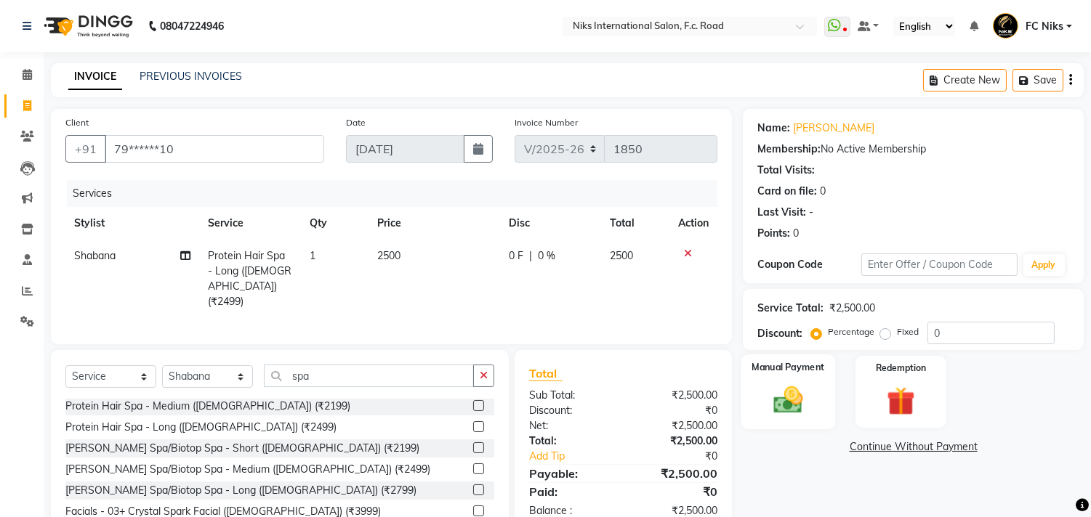
click at [804, 386] on img at bounding box center [788, 401] width 48 height 34
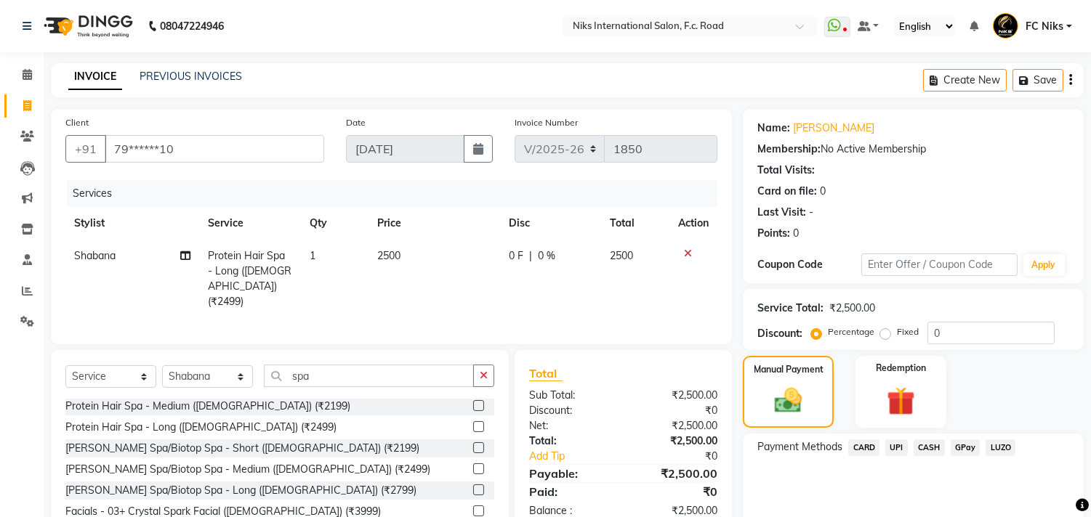
click at [865, 445] on span "CARD" at bounding box center [863, 448] width 31 height 17
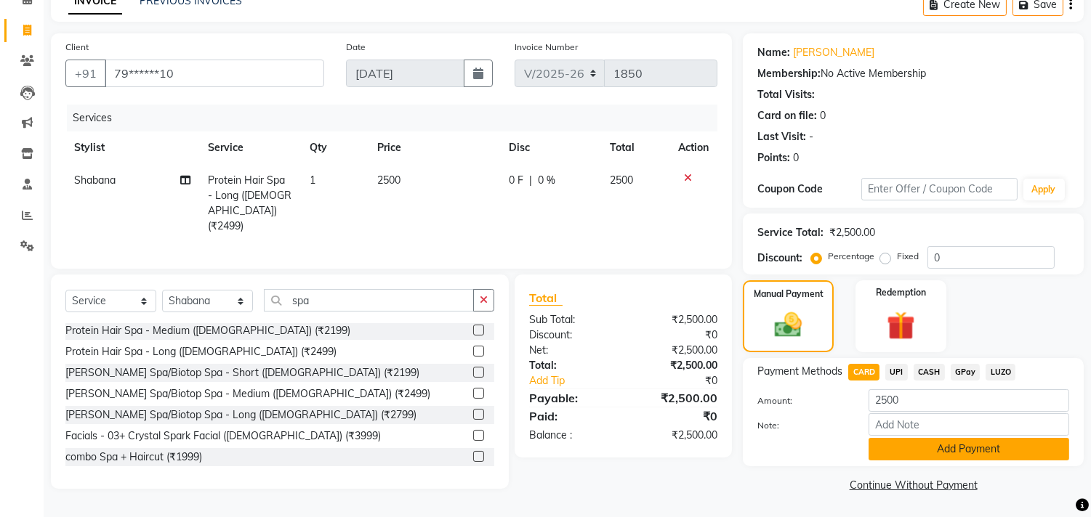
click at [1000, 439] on button "Add Payment" at bounding box center [968, 449] width 201 height 23
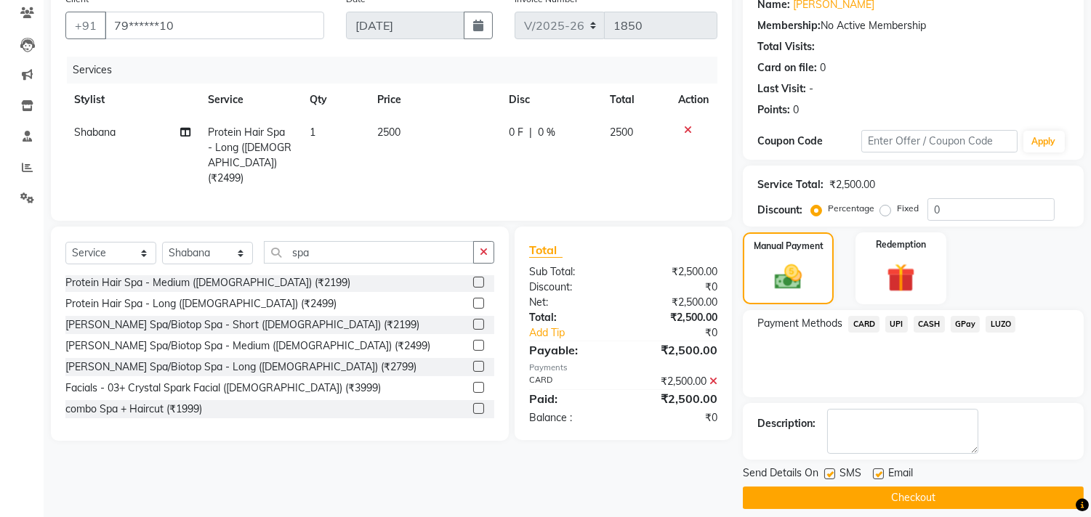
scroll to position [136, 0]
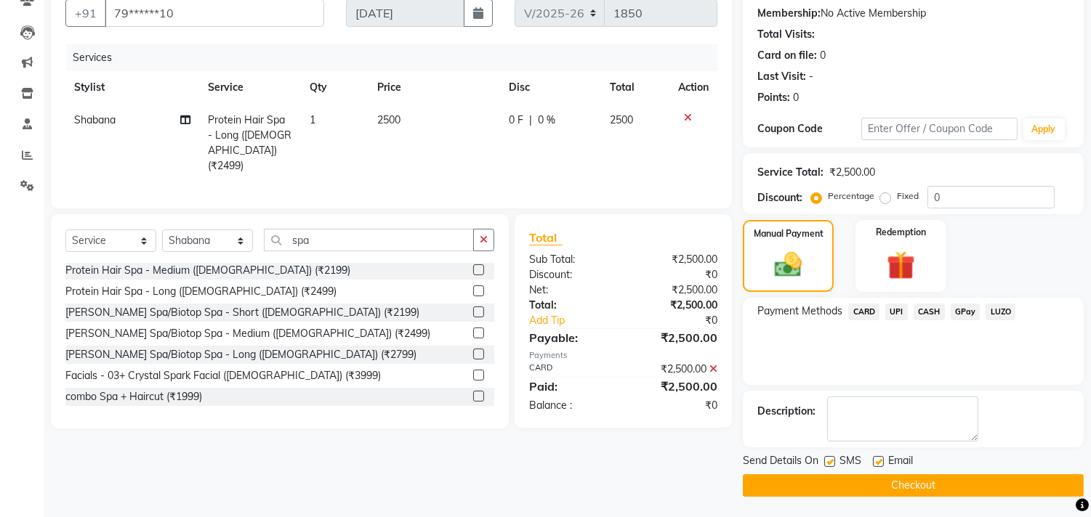
click at [985, 475] on button "Checkout" at bounding box center [913, 485] width 341 height 23
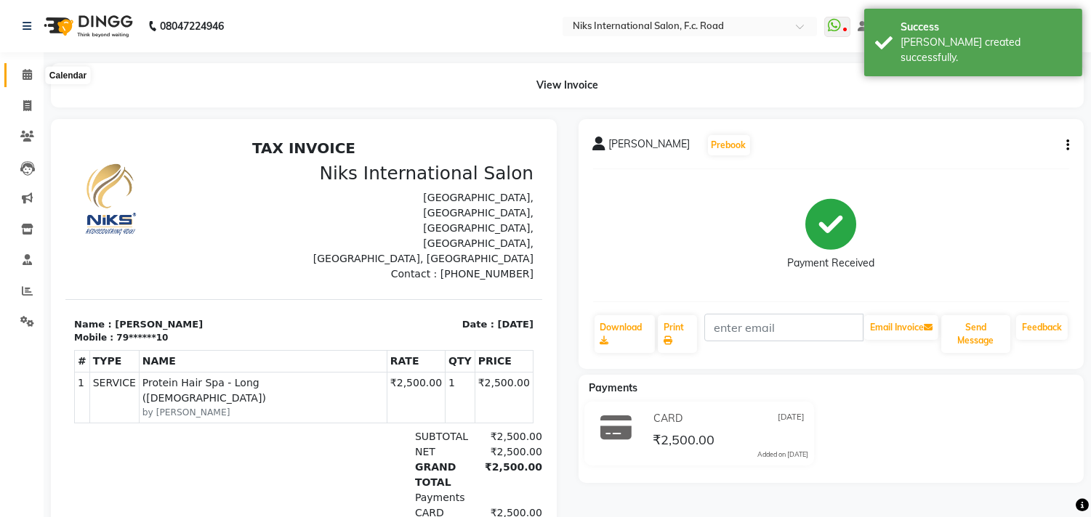
click at [29, 73] on icon at bounding box center [27, 74] width 9 height 11
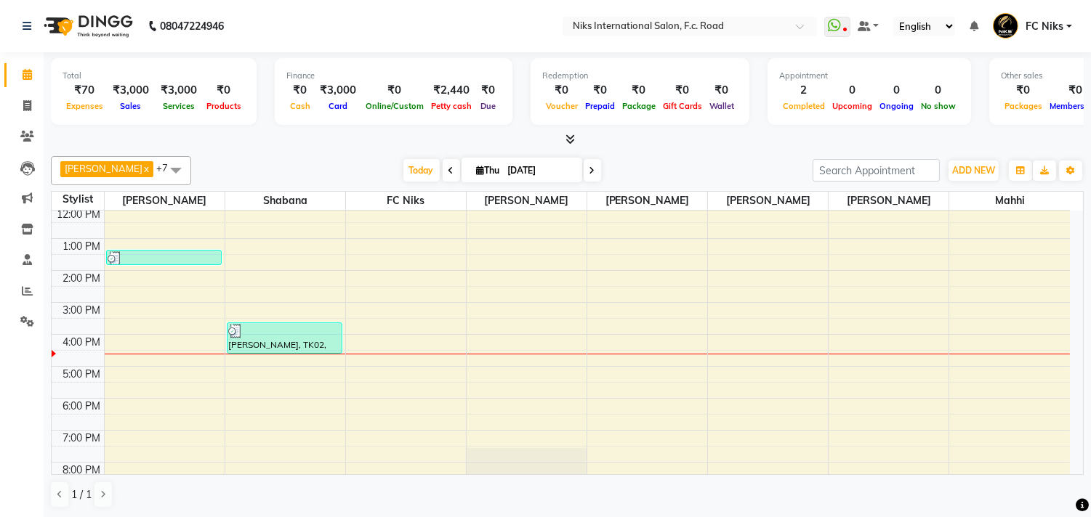
scroll to position [161, 0]
